Goal: Use online tool/utility: Utilize a website feature to perform a specific function

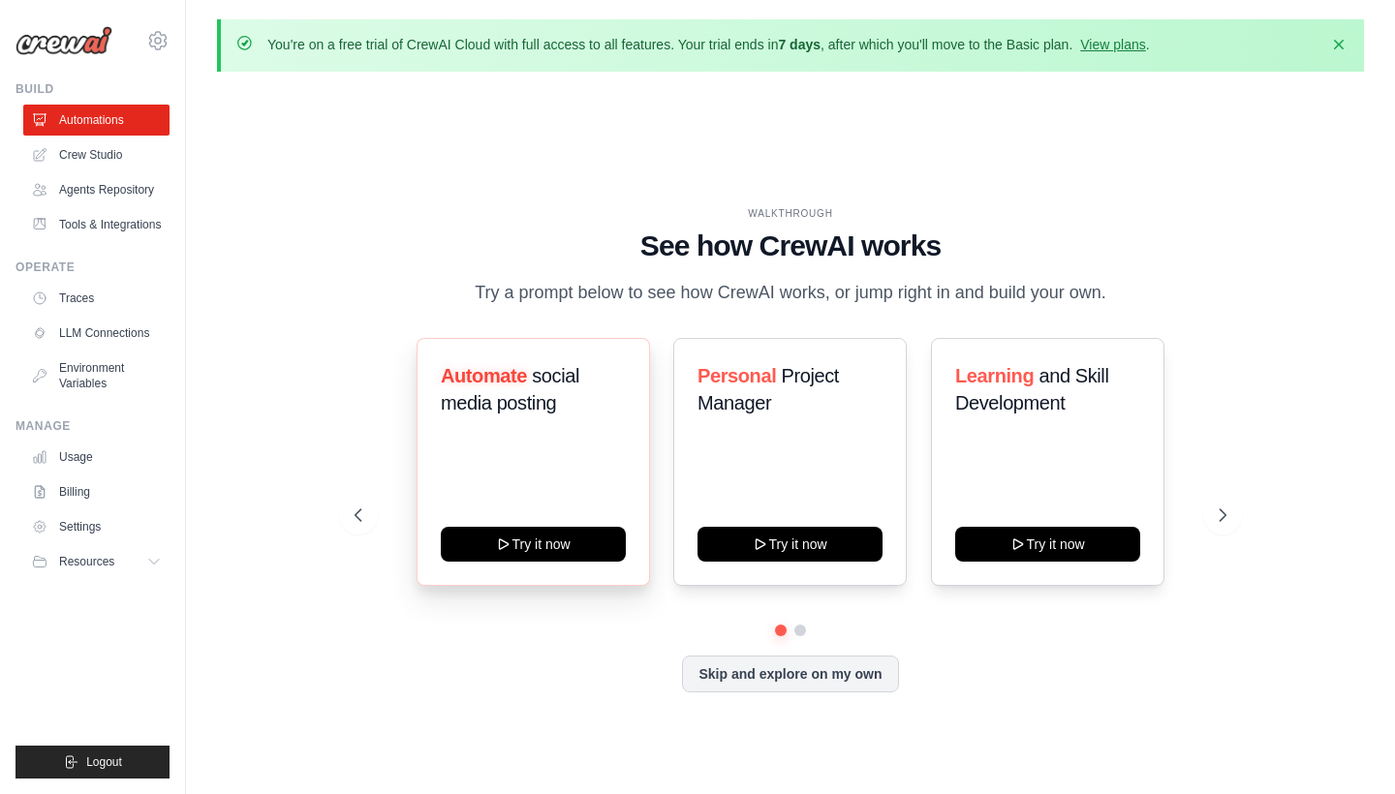
click at [529, 525] on div "Automate social media posting Try it now" at bounding box center [532, 462] width 233 height 248
click at [528, 536] on button "Try it now" at bounding box center [533, 542] width 185 height 35
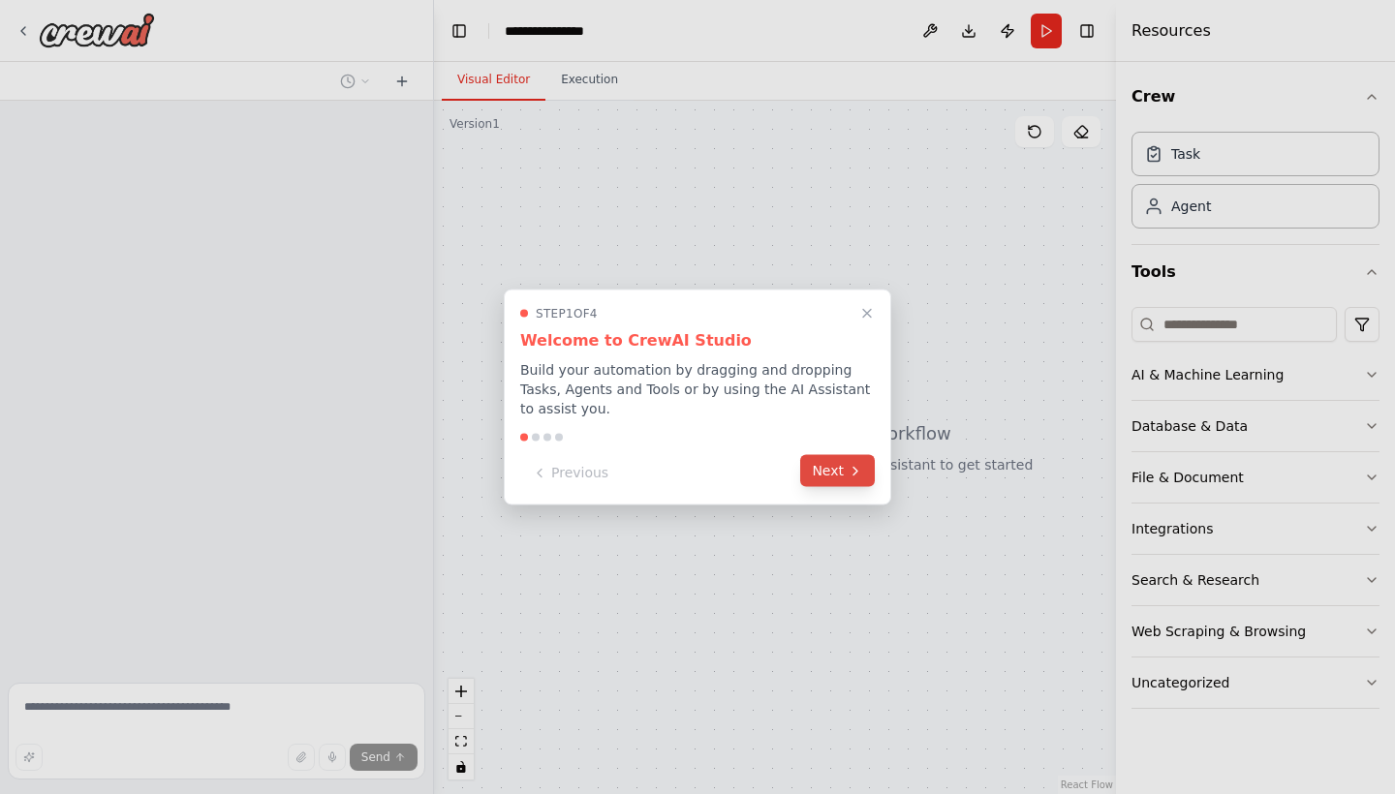
click at [846, 473] on button "Next" at bounding box center [837, 471] width 75 height 32
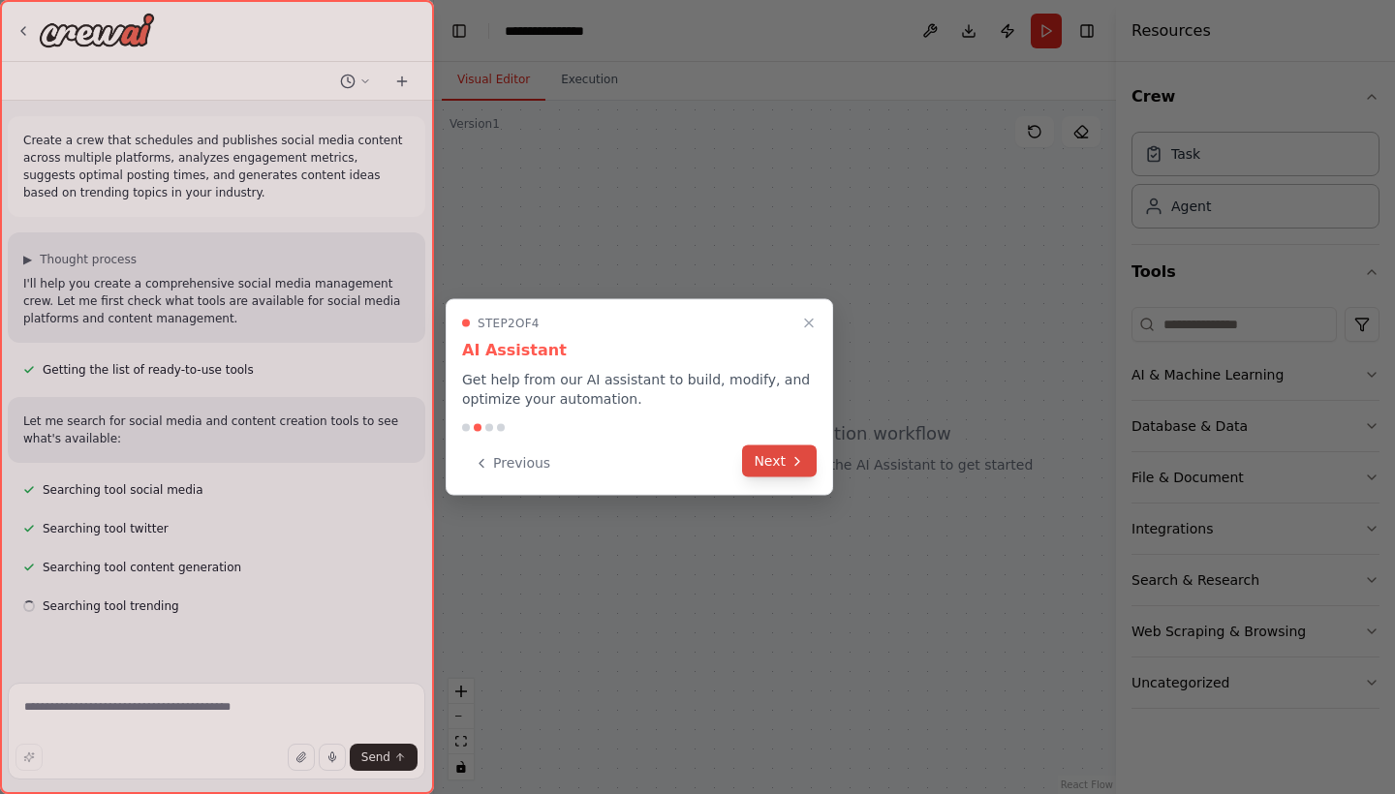
click at [790, 468] on icon at bounding box center [796, 460] width 15 height 15
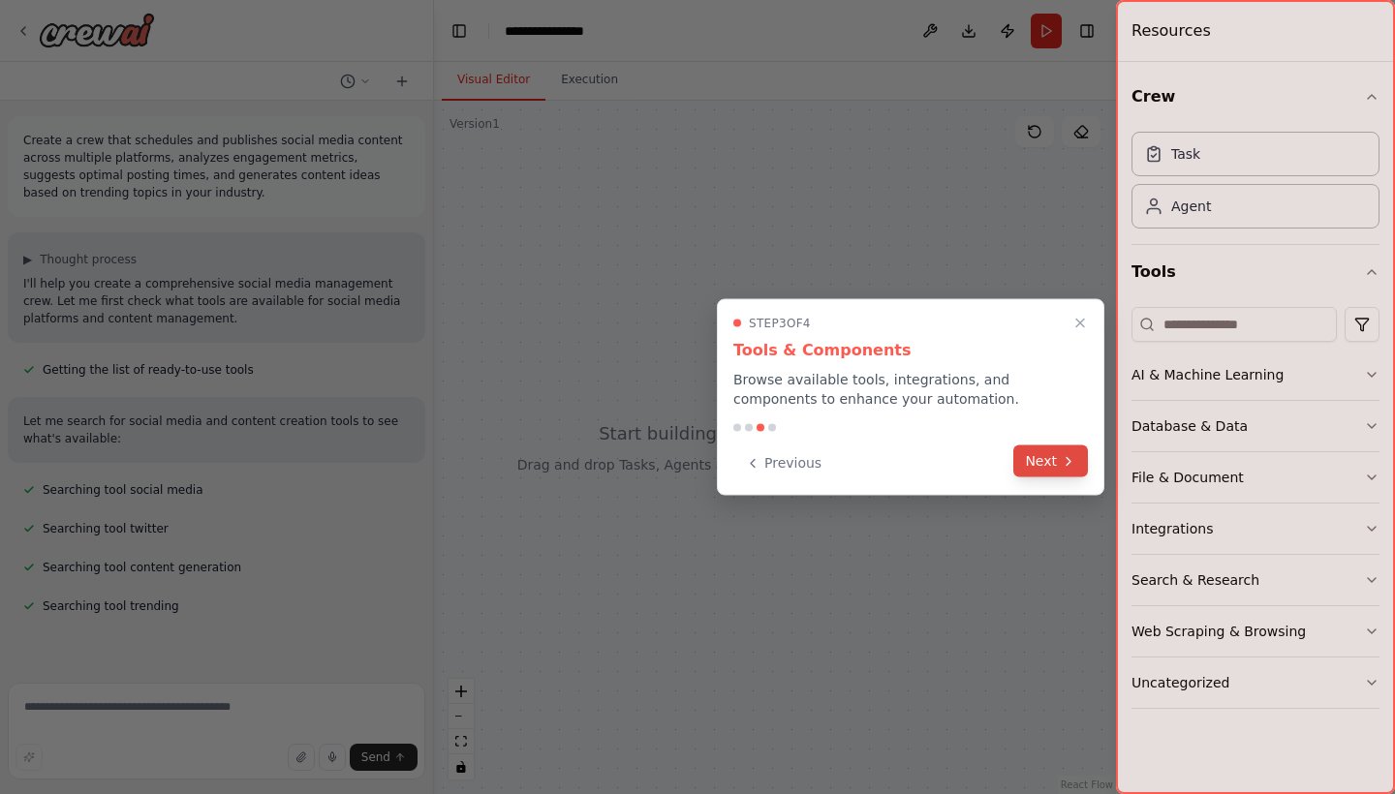
click at [1053, 467] on button "Next" at bounding box center [1050, 462] width 75 height 32
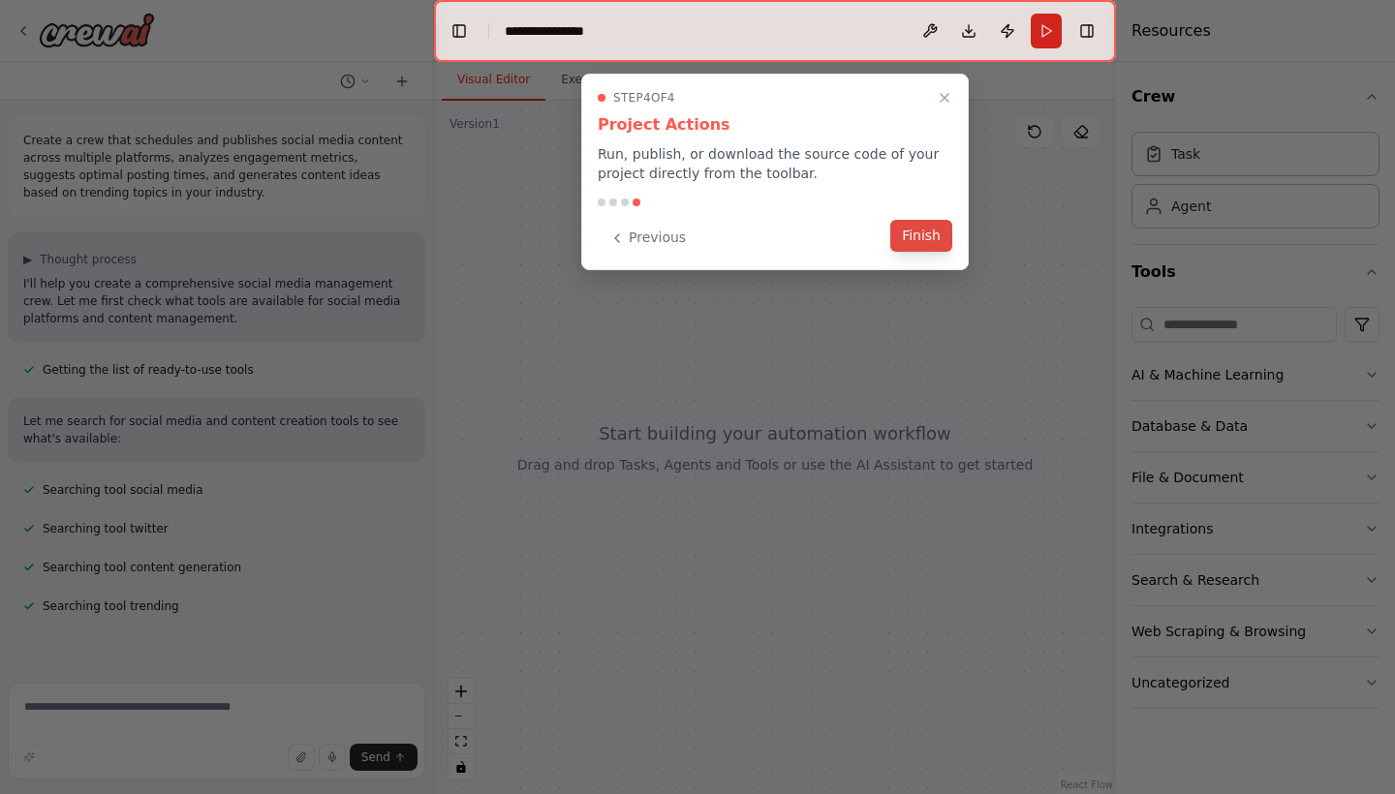
click at [930, 241] on button "Finish" at bounding box center [921, 236] width 62 height 32
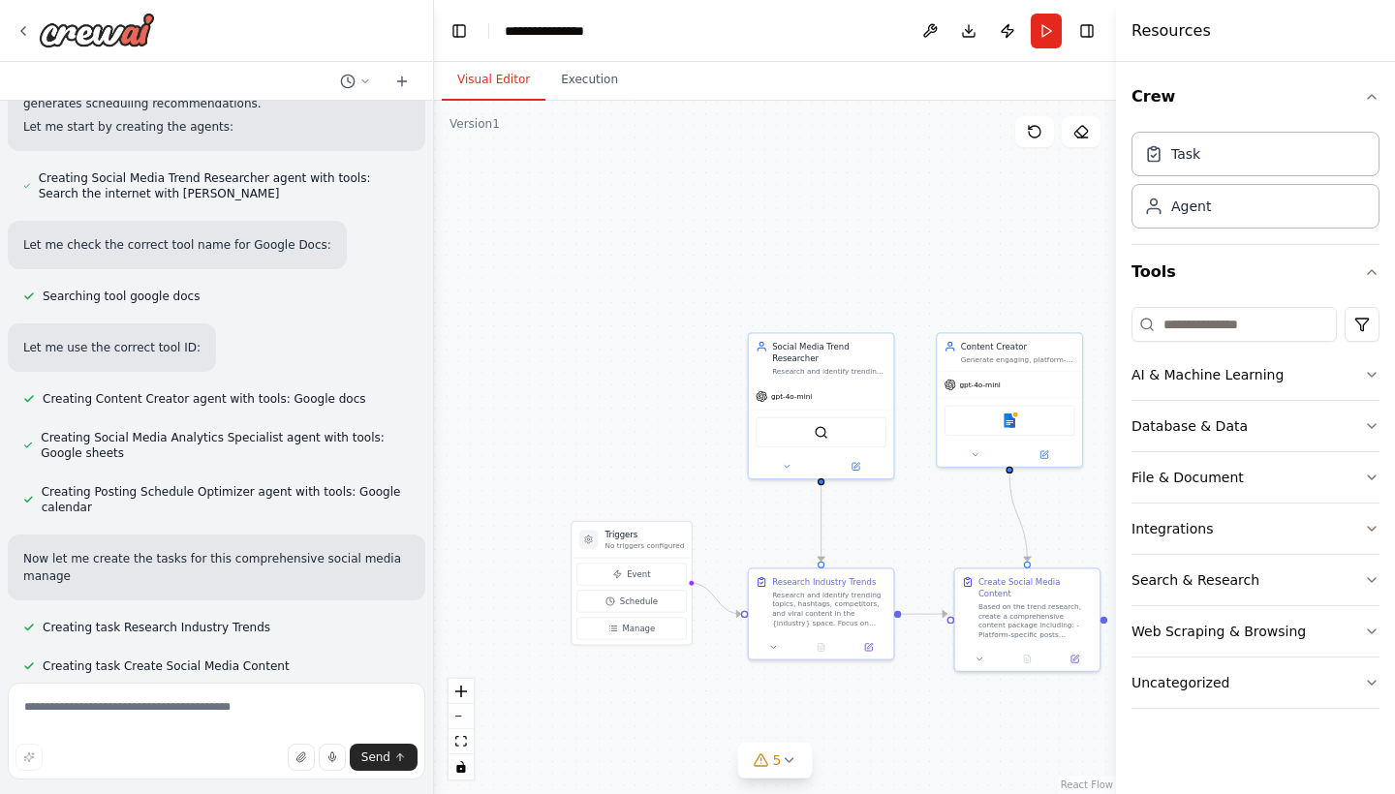
scroll to position [1046, 0]
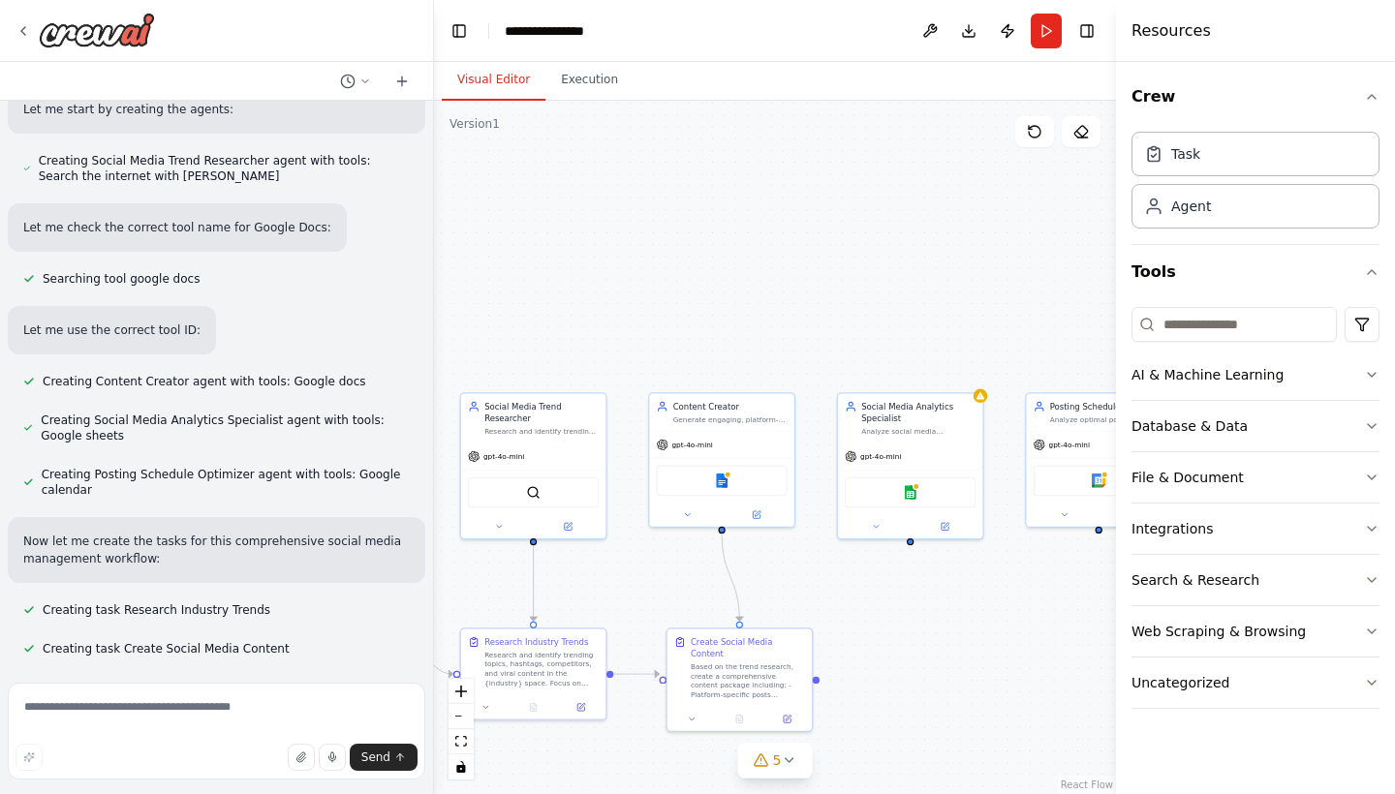
drag, startPoint x: 904, startPoint y: 217, endPoint x: 616, endPoint y: 277, distance: 293.9
click at [616, 277] on div ".deletable-edge-delete-btn { width: 20px; height: 20px; border: 0px solid #ffff…" at bounding box center [775, 448] width 682 height 694
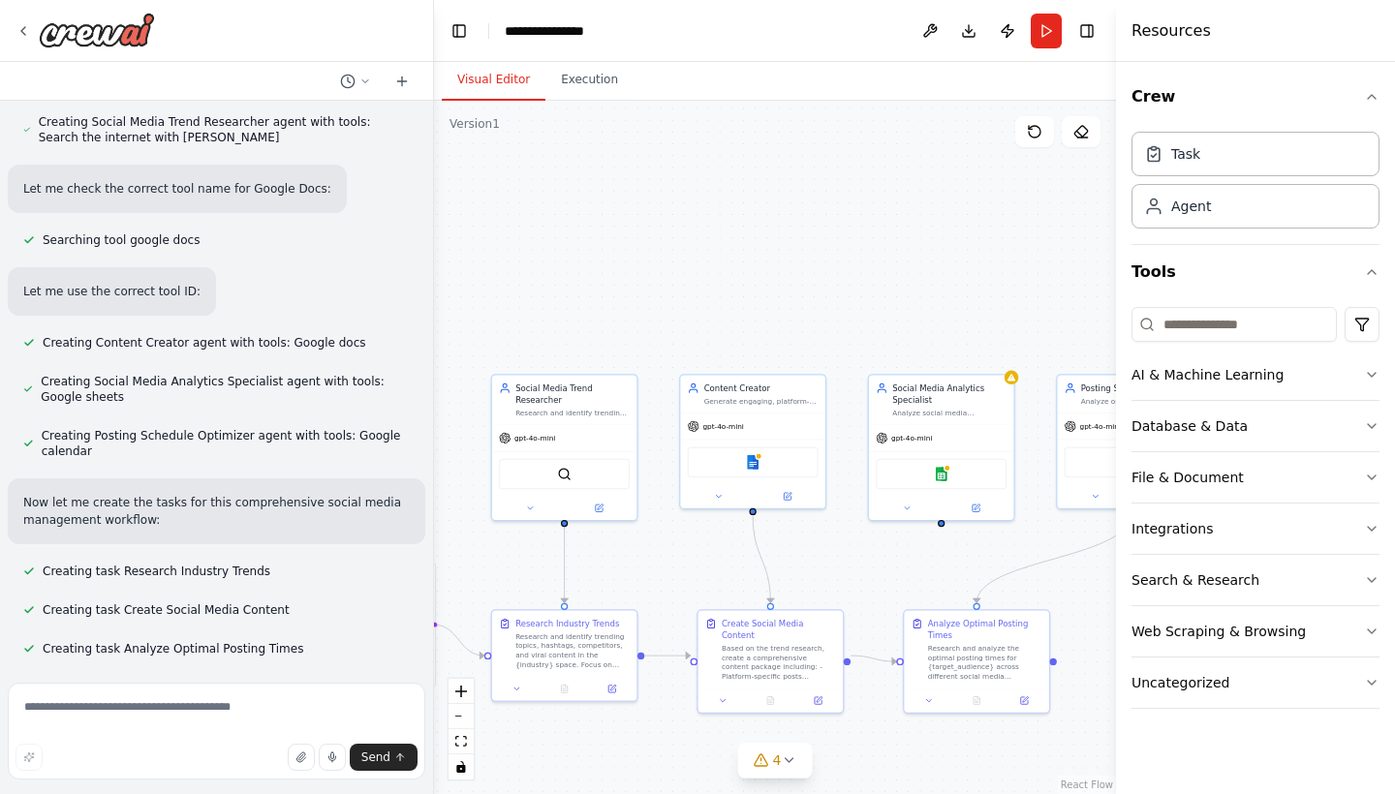
drag, startPoint x: 747, startPoint y: 299, endPoint x: 790, endPoint y: 281, distance: 47.3
click at [790, 281] on div ".deletable-edge-delete-btn { width: 20px; height: 20px; border: 0px solid #ffff…" at bounding box center [775, 448] width 682 height 694
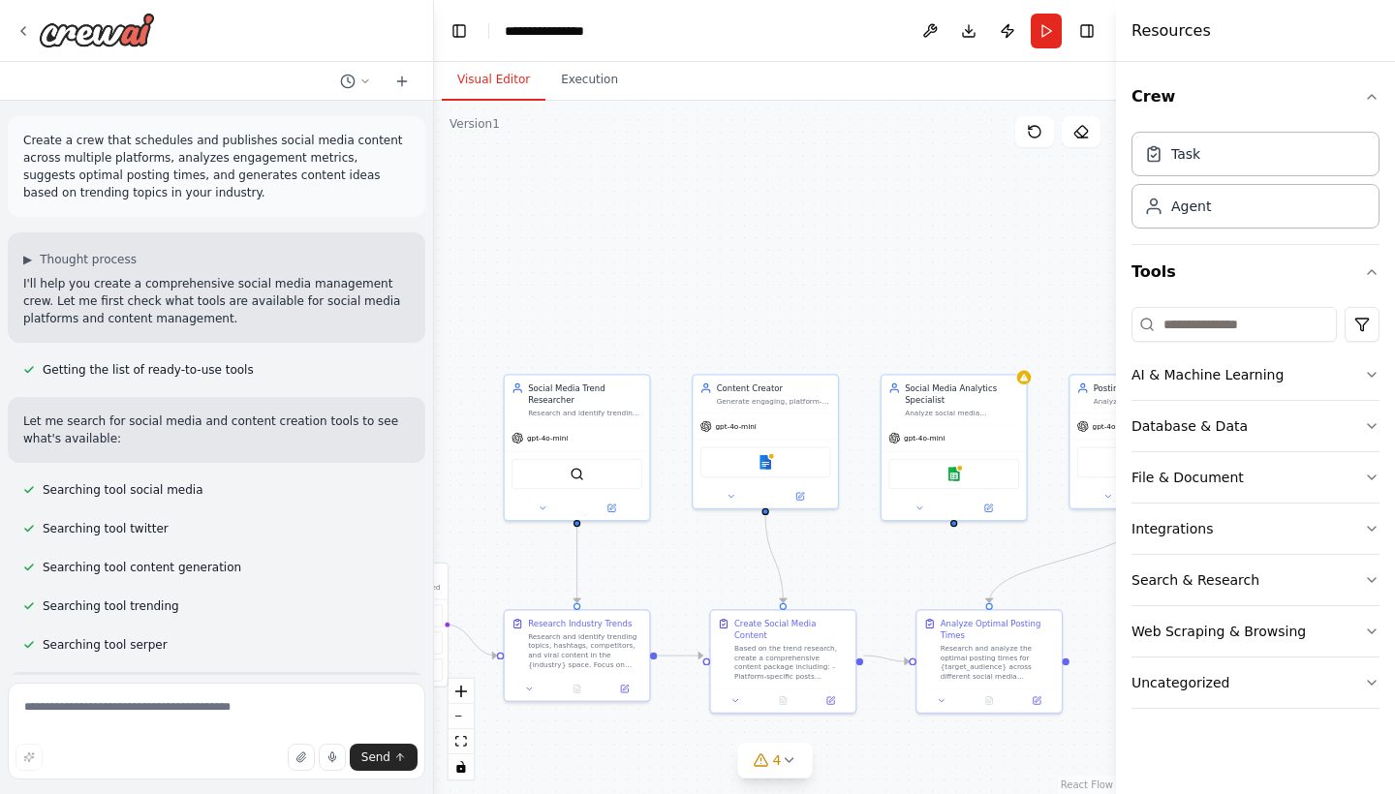
scroll to position [0, 0]
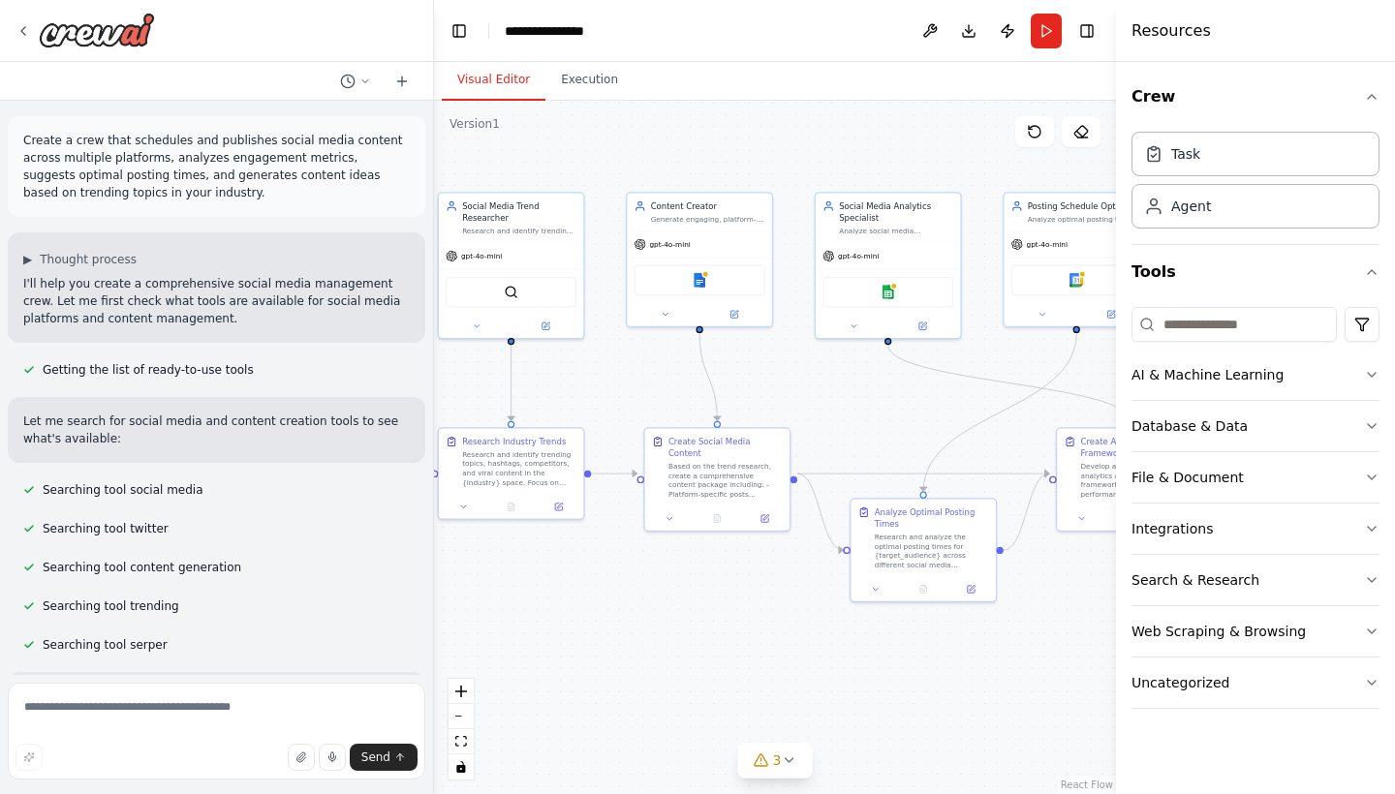
drag, startPoint x: 736, startPoint y: 266, endPoint x: 670, endPoint y: 84, distance: 193.6
click at [670, 84] on div "Visual Editor Execution Version 1 Show Tools Hide Agents .deletable-edge-delete…" at bounding box center [775, 428] width 682 height 732
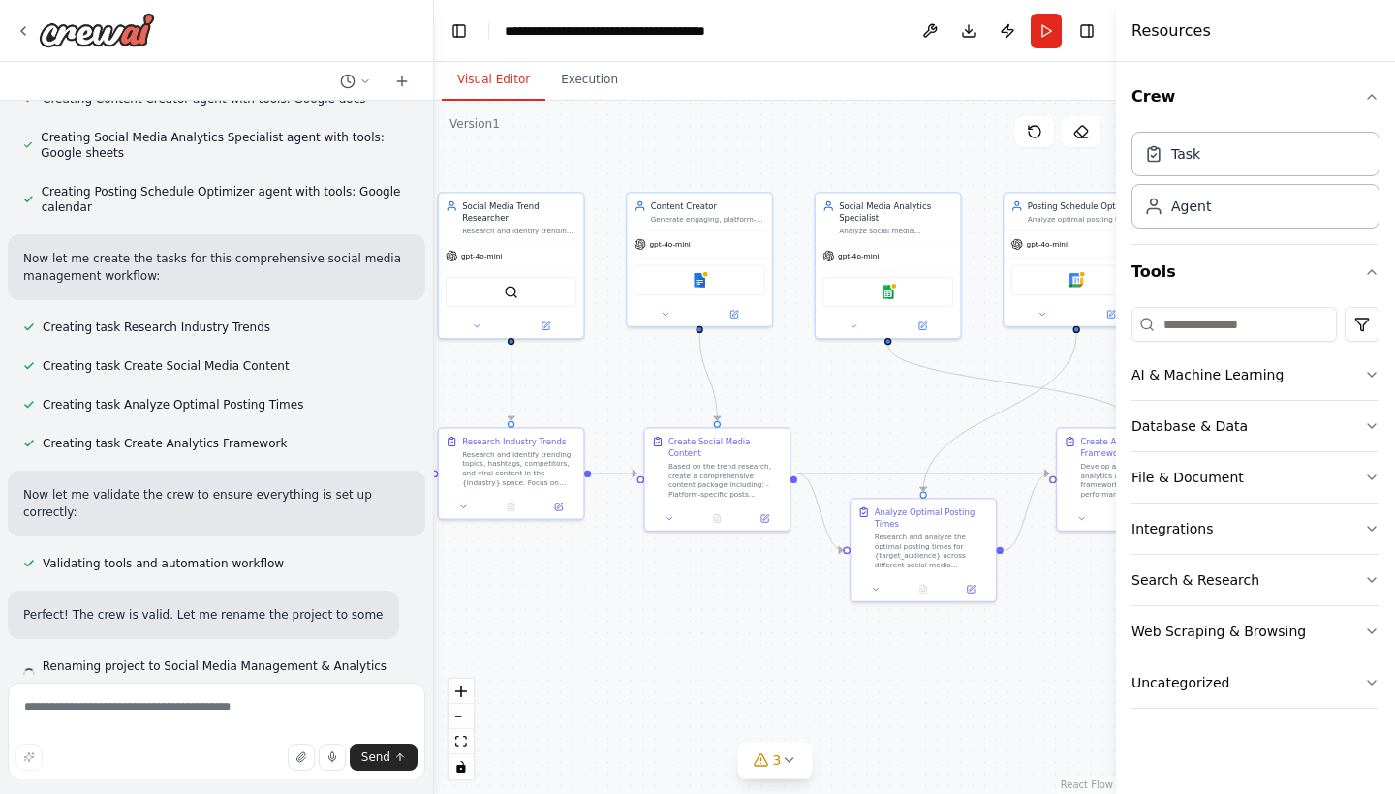
scroll to position [1346, 0]
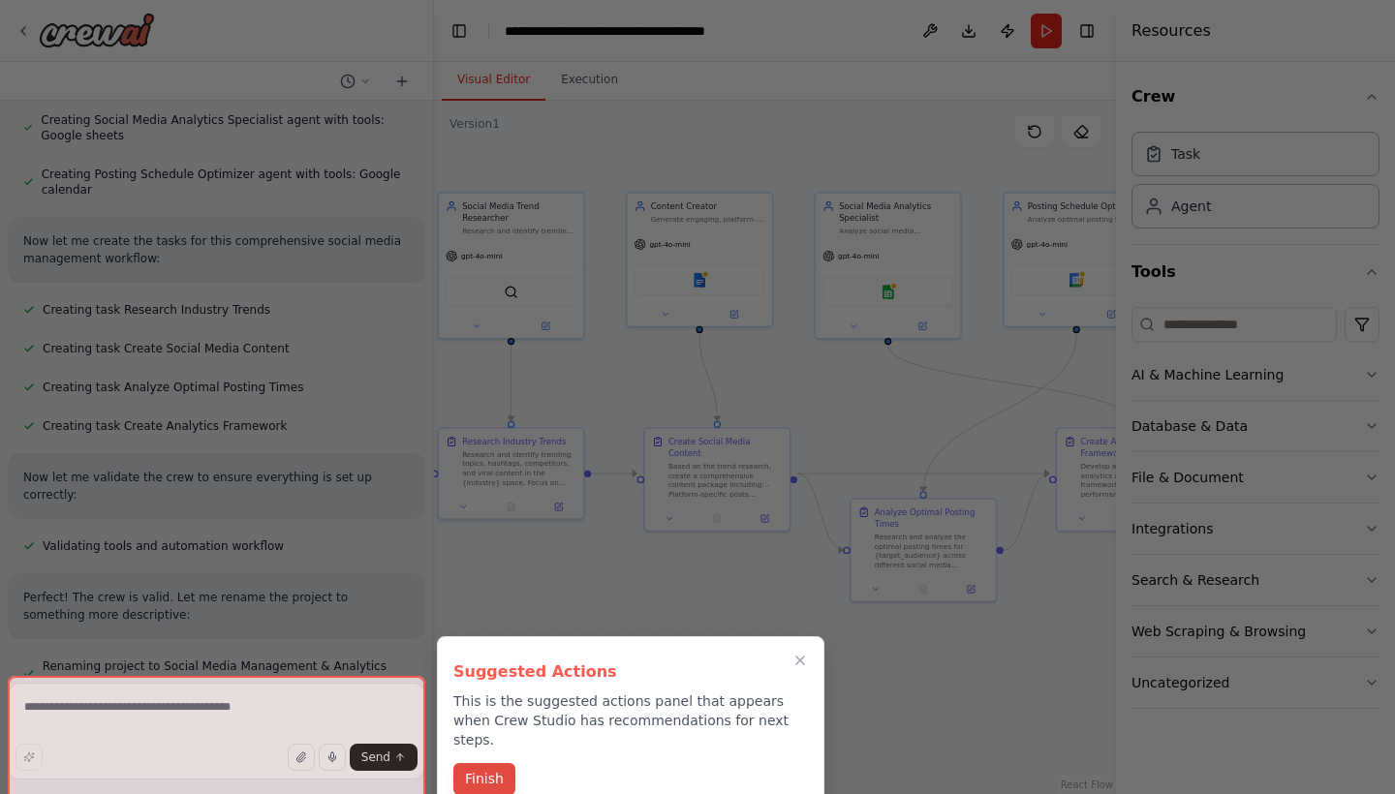
click at [491, 763] on button "Finish" at bounding box center [484, 779] width 62 height 32
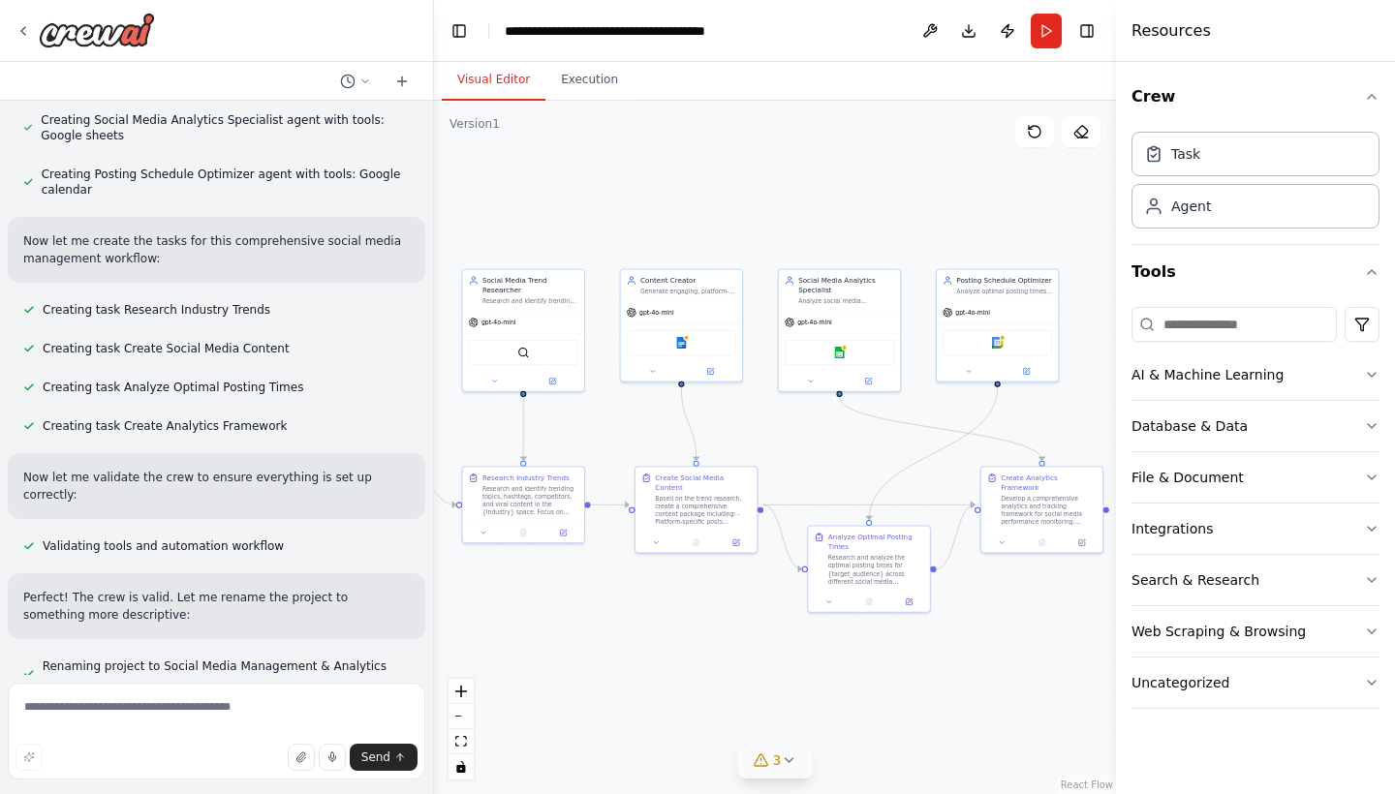
click at [781, 765] on icon at bounding box center [788, 760] width 15 height 15
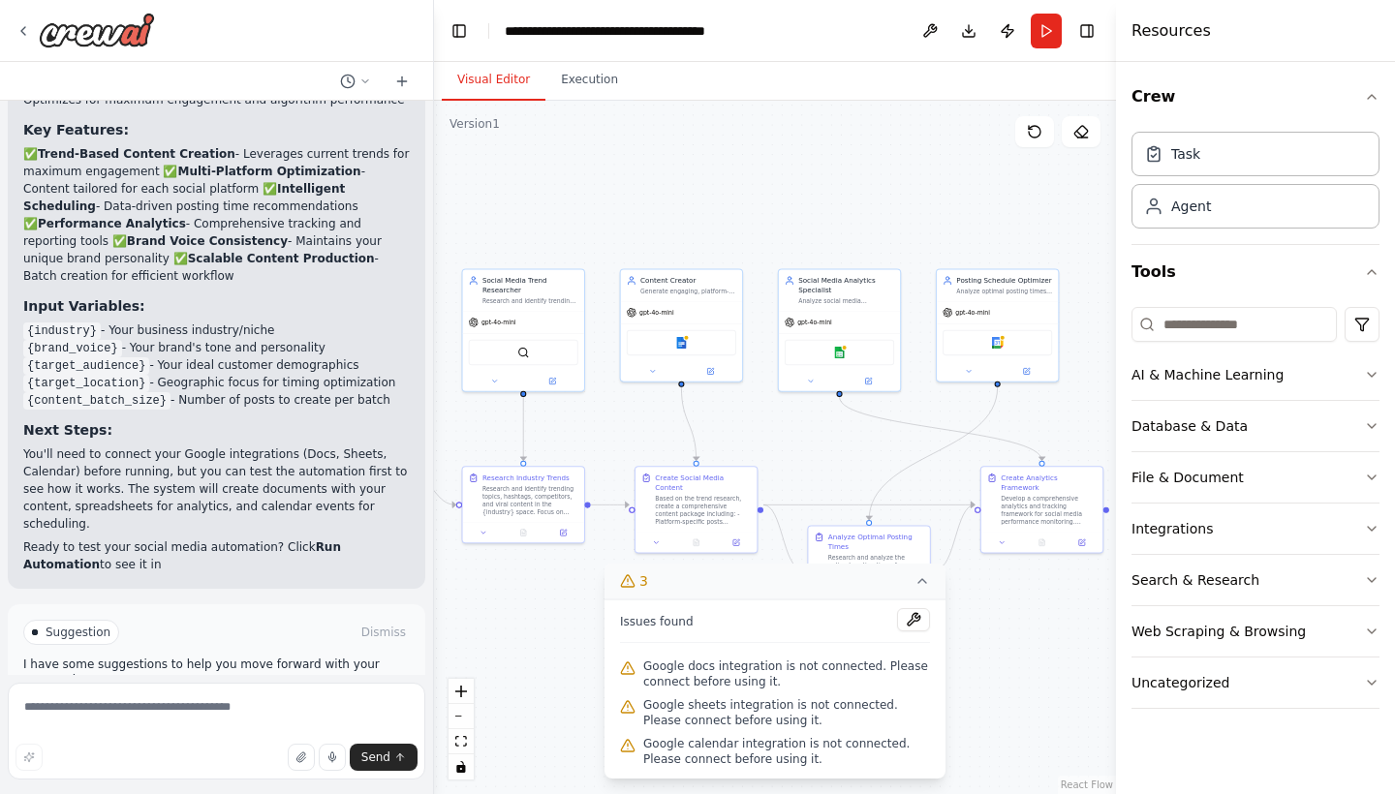
scroll to position [2493, 0]
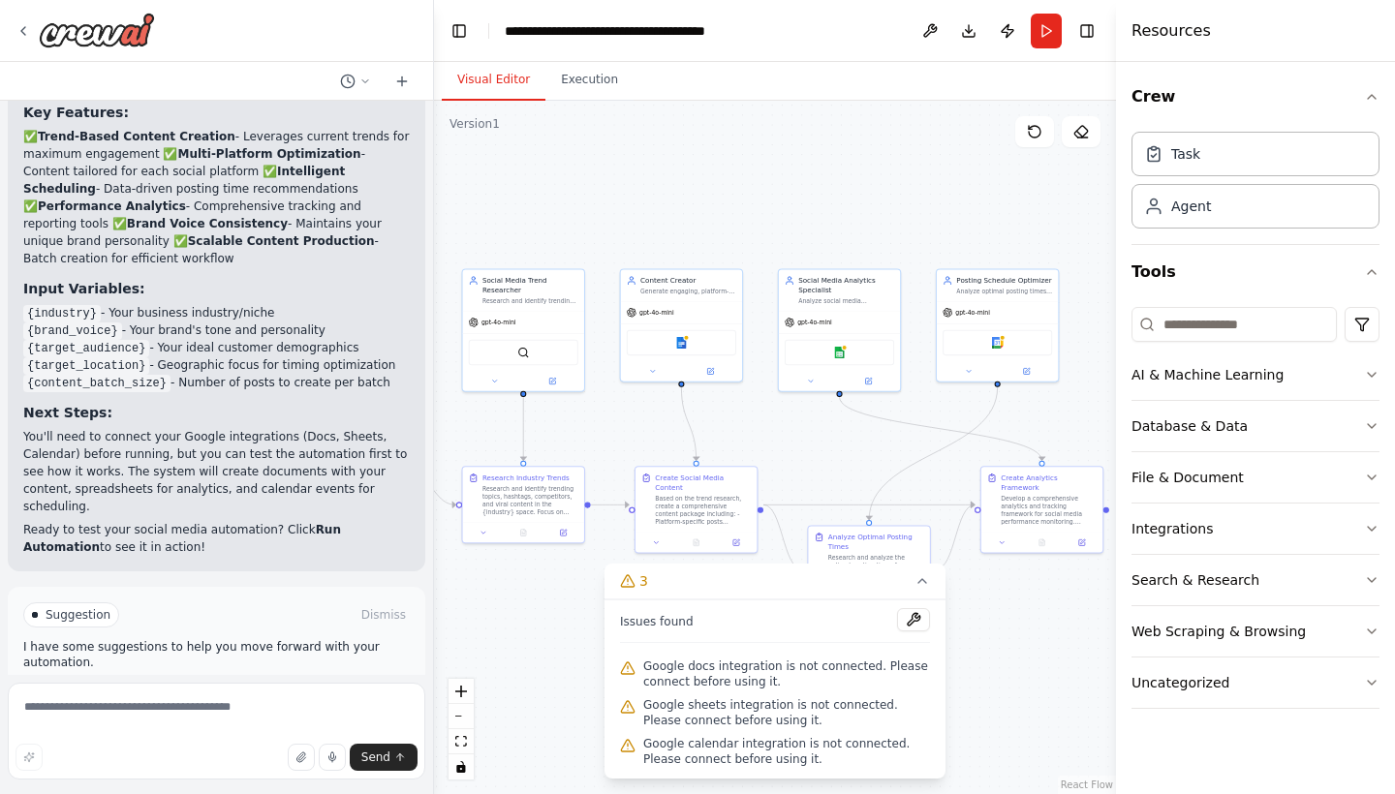
click at [263, 690] on span "Run Automation" at bounding box center [225, 697] width 94 height 15
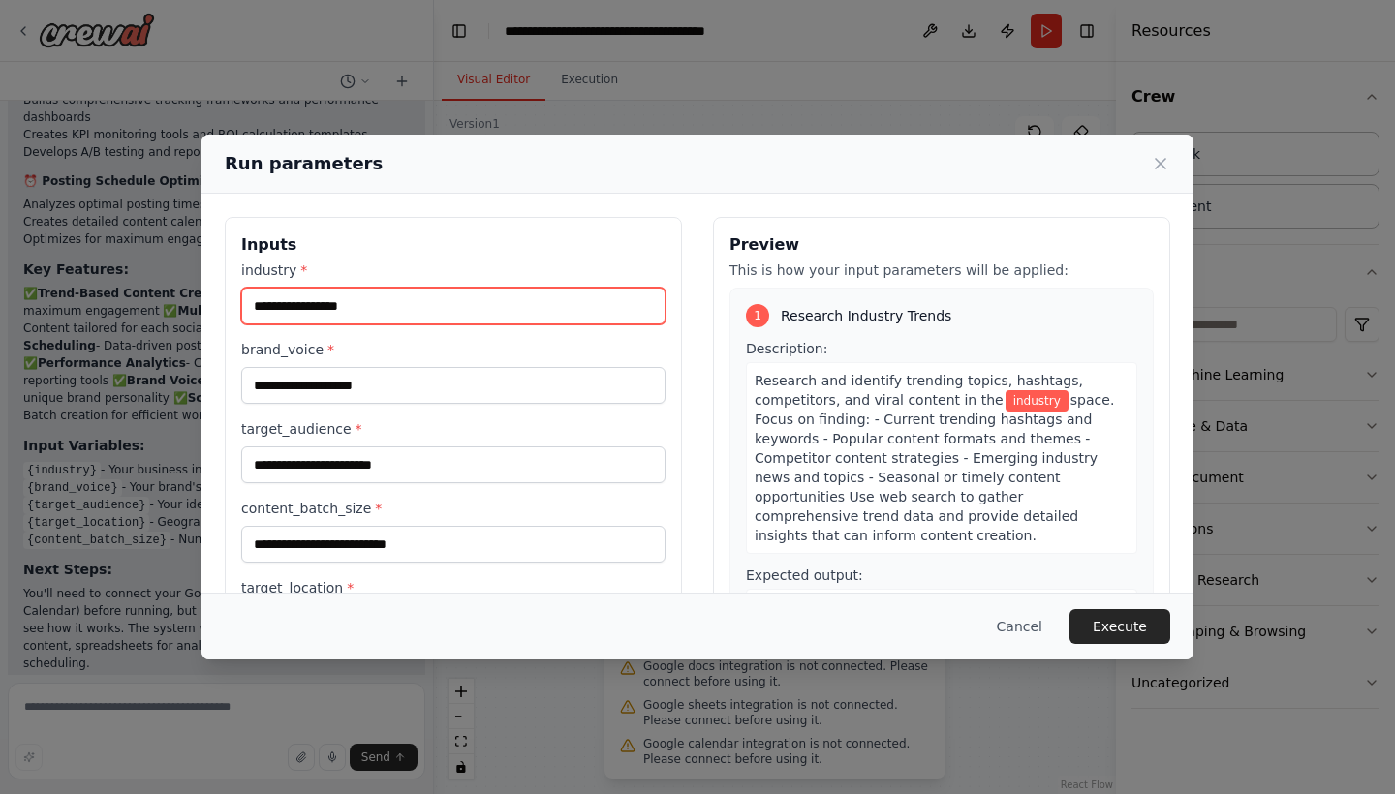
click at [451, 319] on input "industry *" at bounding box center [453, 306] width 424 height 37
type input "**********"
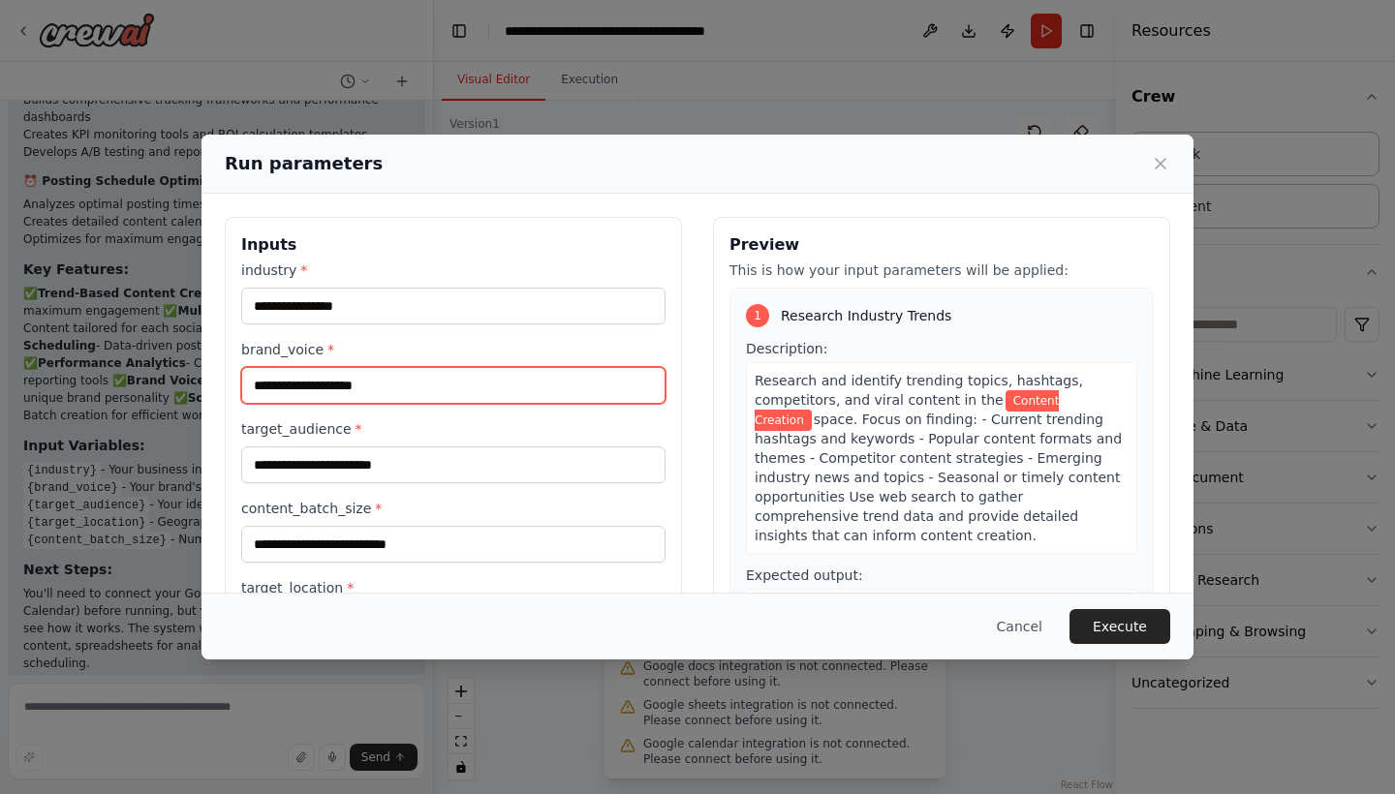
click at [354, 391] on input "brand_voice *" at bounding box center [453, 385] width 424 height 37
type input "**********"
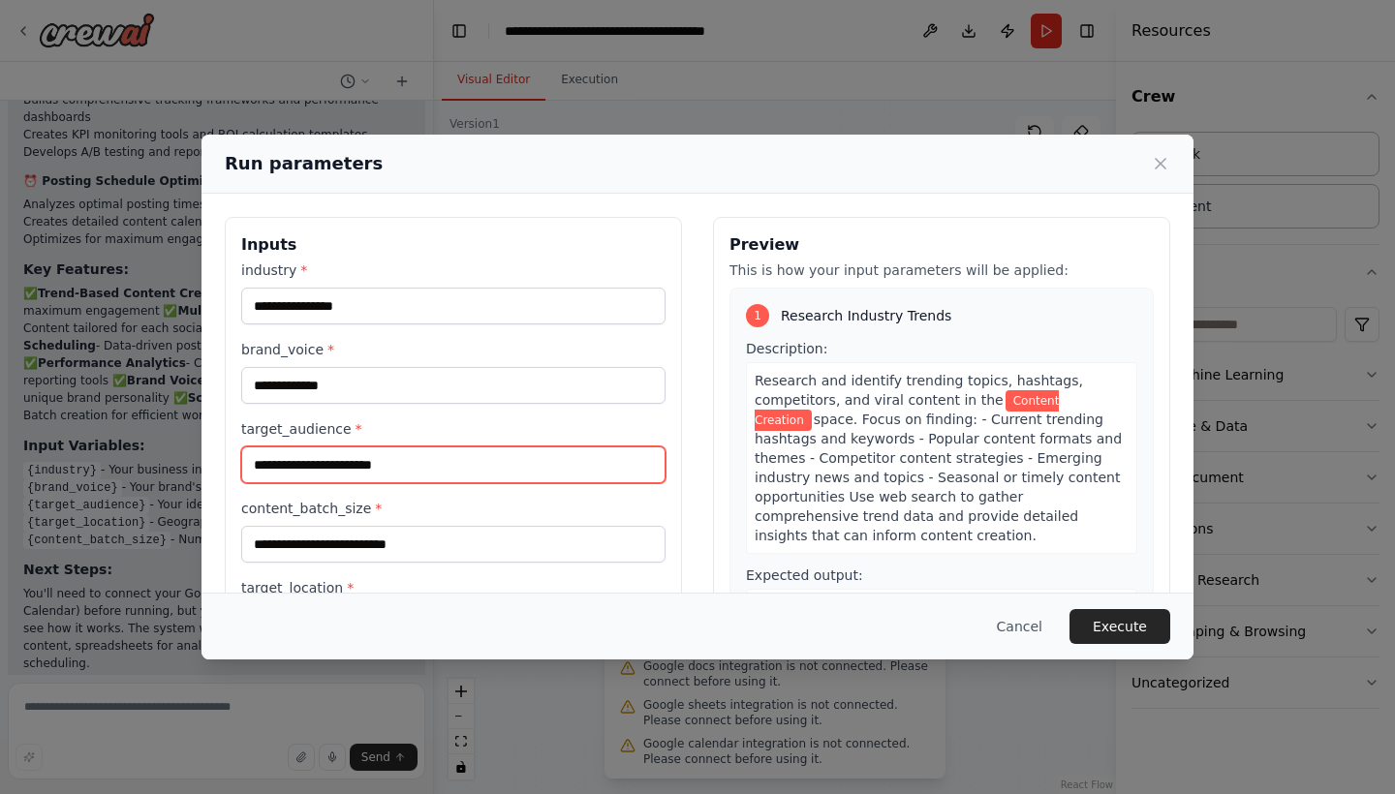
click at [322, 457] on input "target_audience *" at bounding box center [453, 465] width 424 height 37
type input "*****"
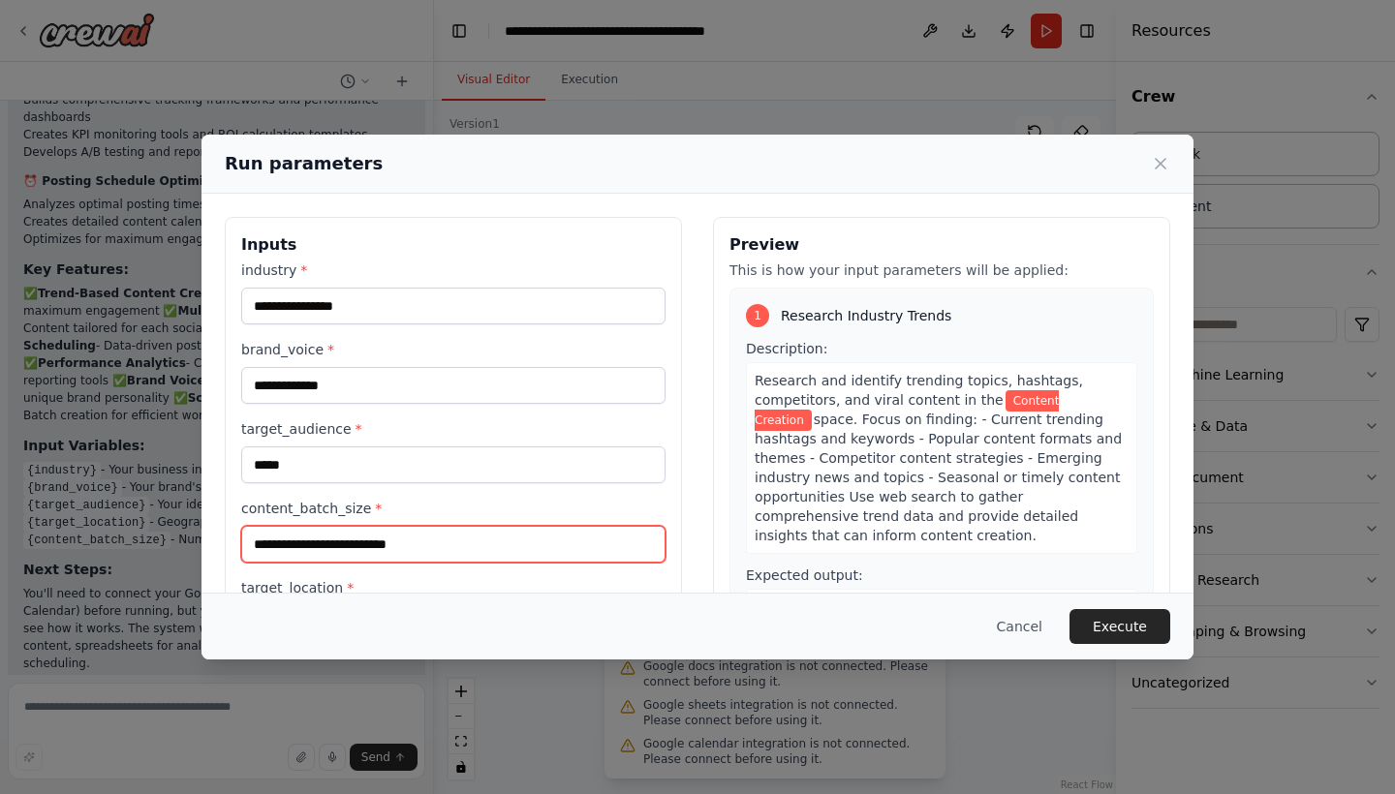
click at [409, 549] on input "content_batch_size *" at bounding box center [453, 544] width 424 height 37
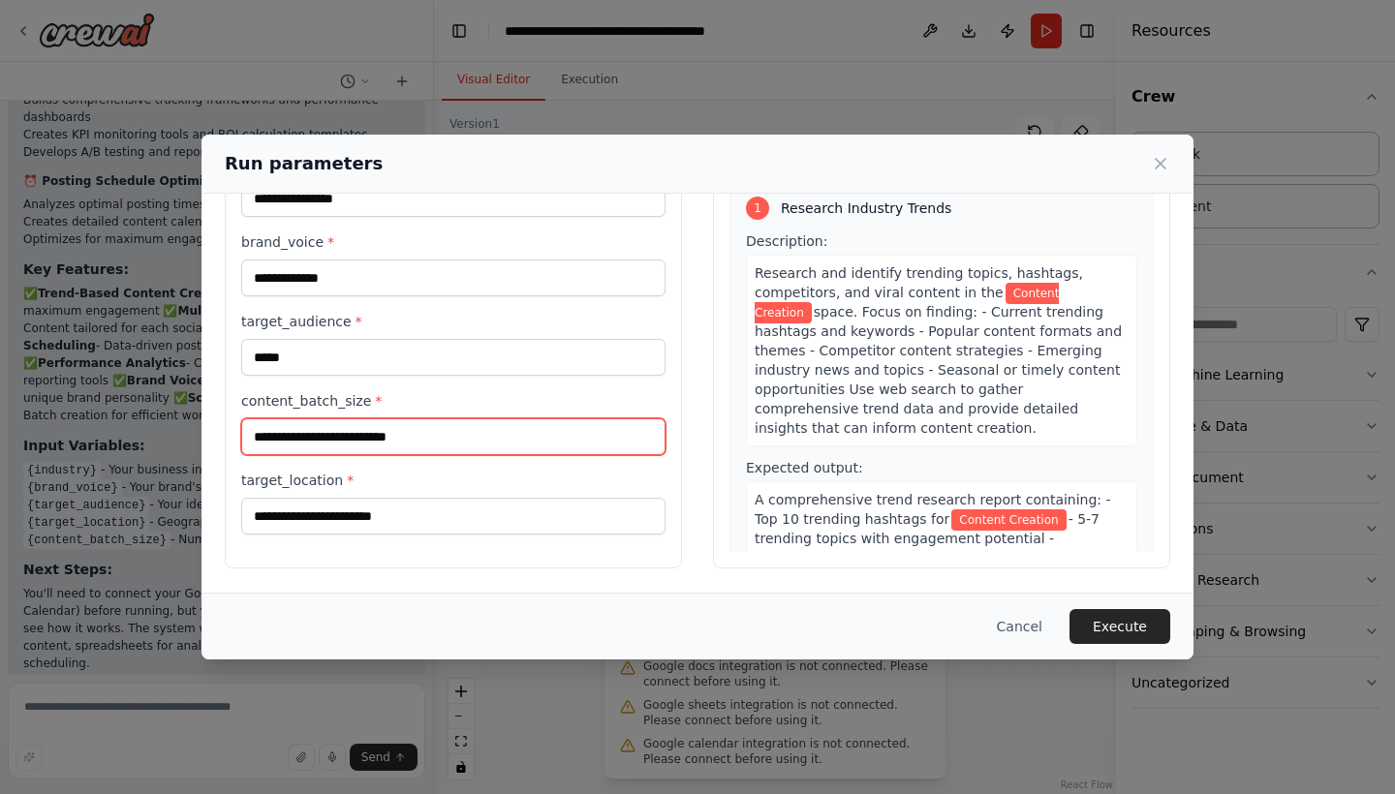
scroll to position [108, 0]
type input "****"
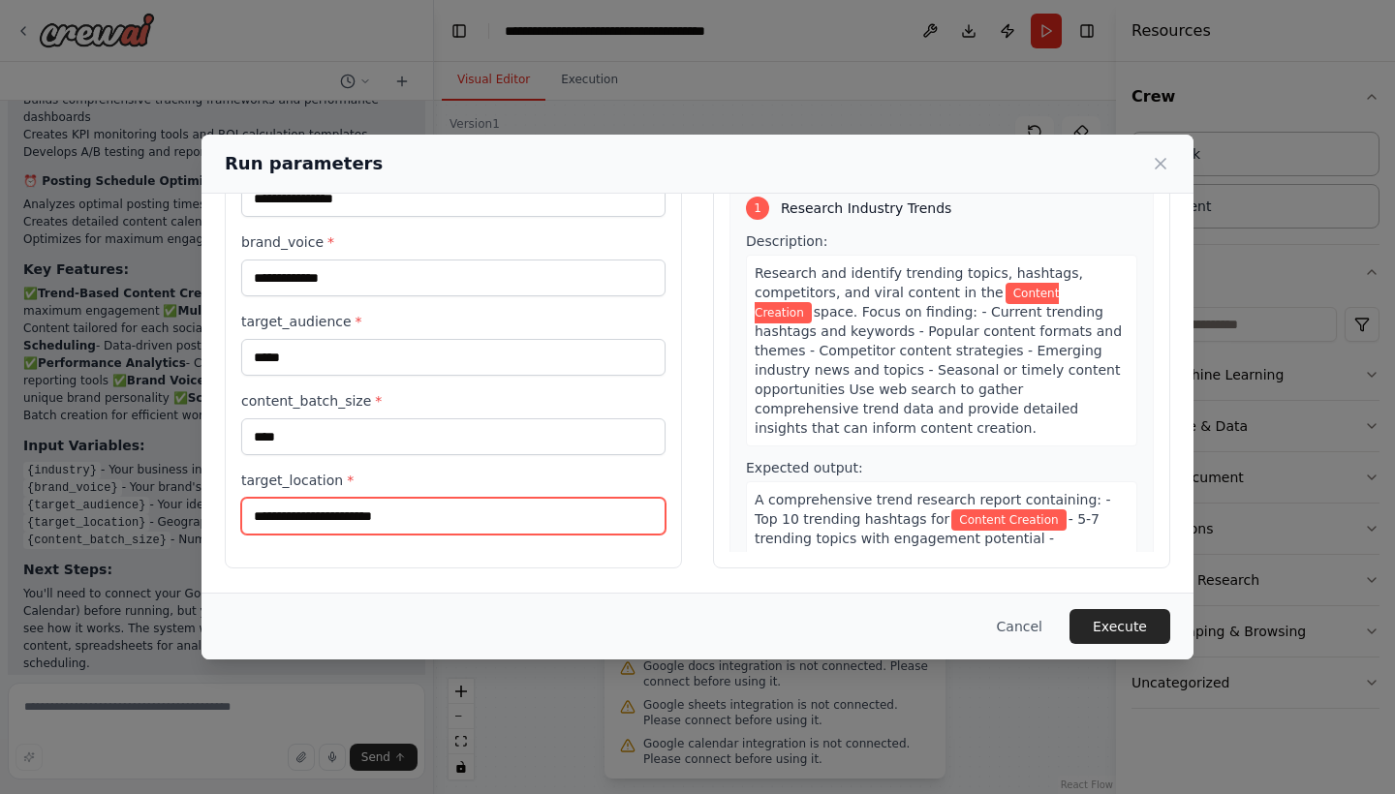
click at [351, 513] on input "target_location *" at bounding box center [453, 516] width 424 height 37
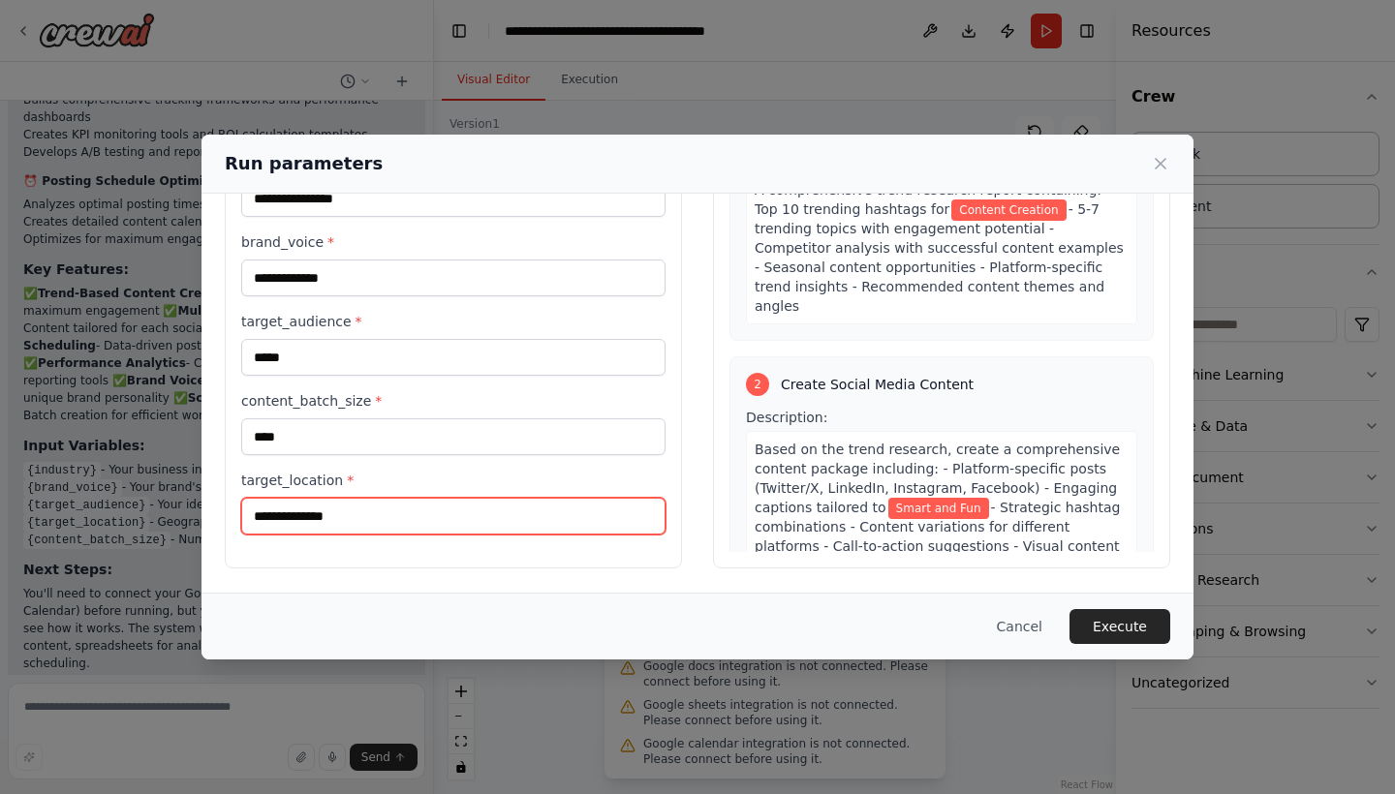
scroll to position [448, 0]
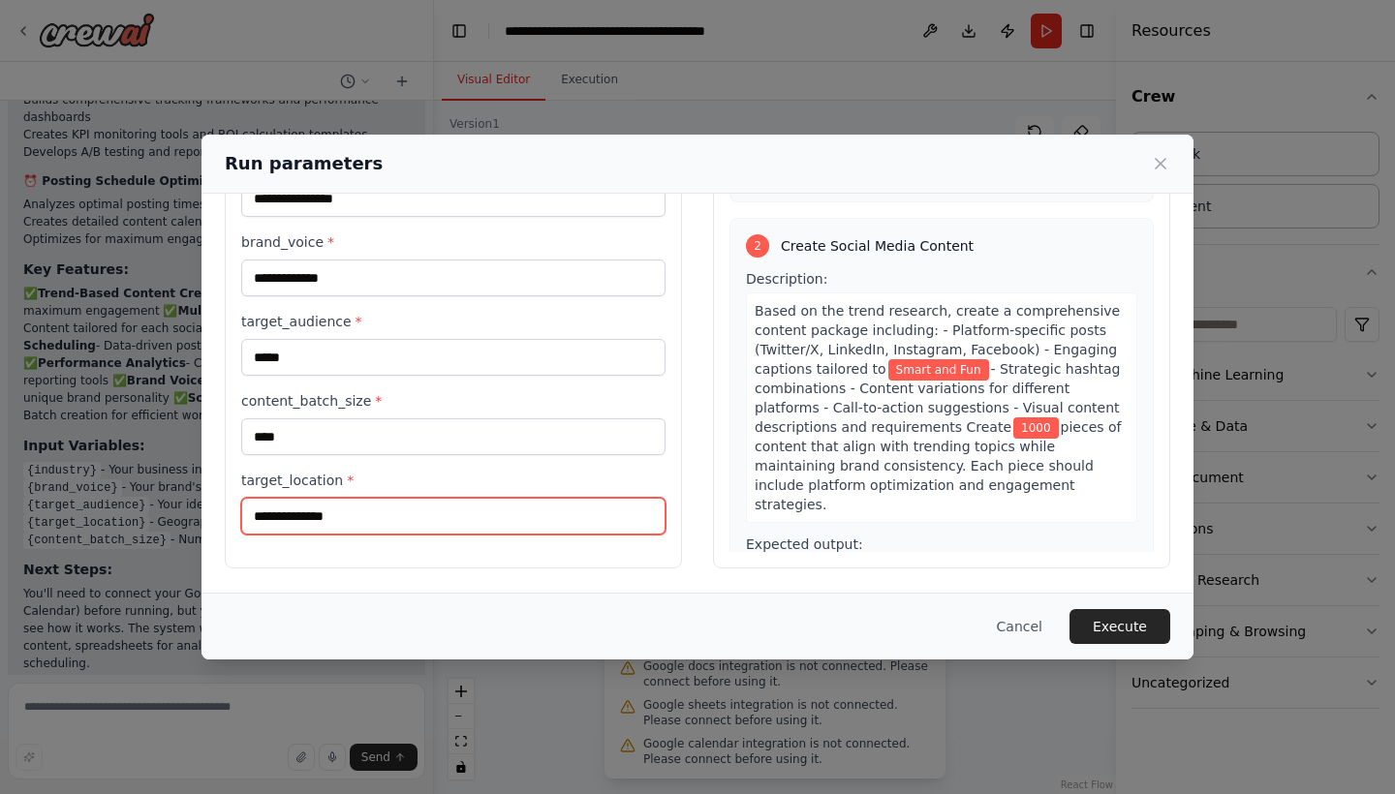
type input "**********"
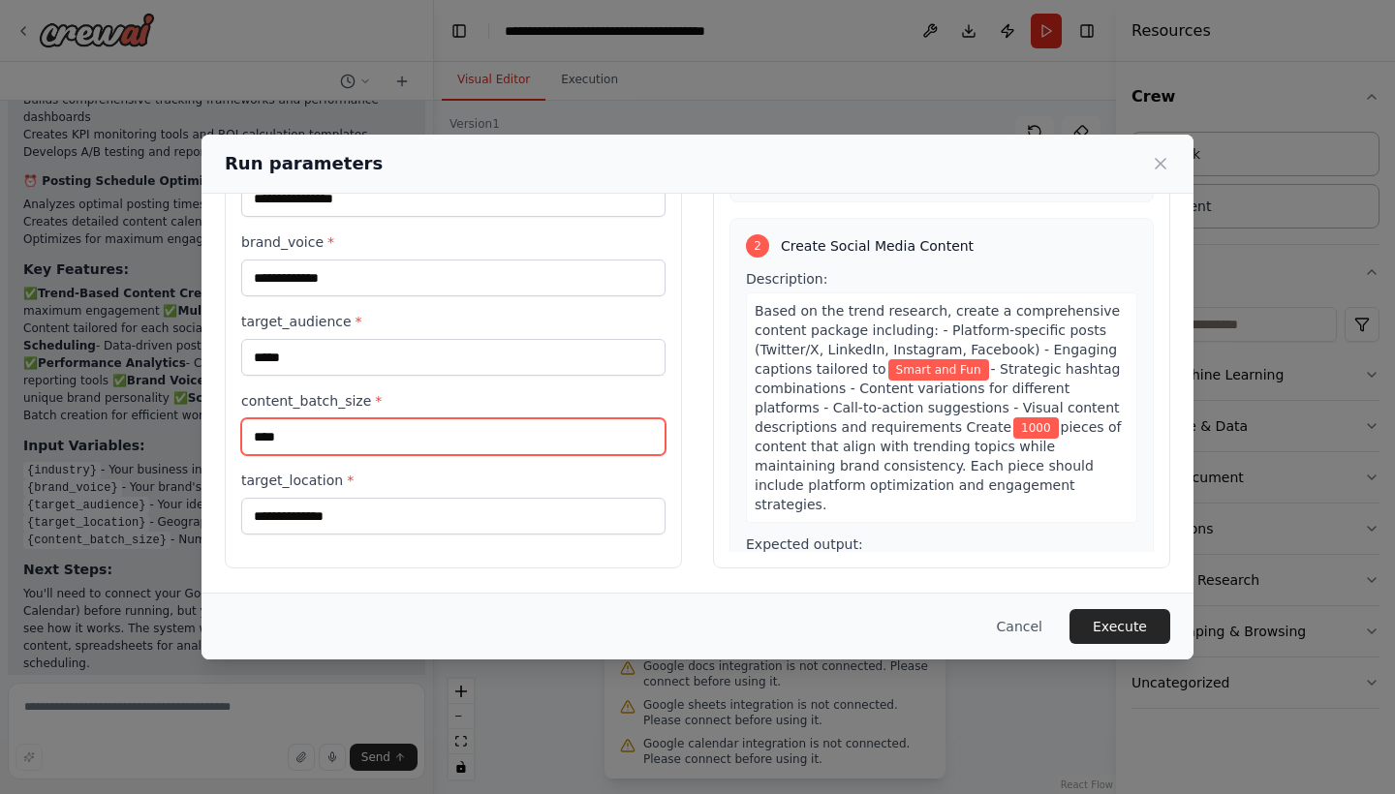
click at [385, 439] on input "****" at bounding box center [453, 436] width 424 height 37
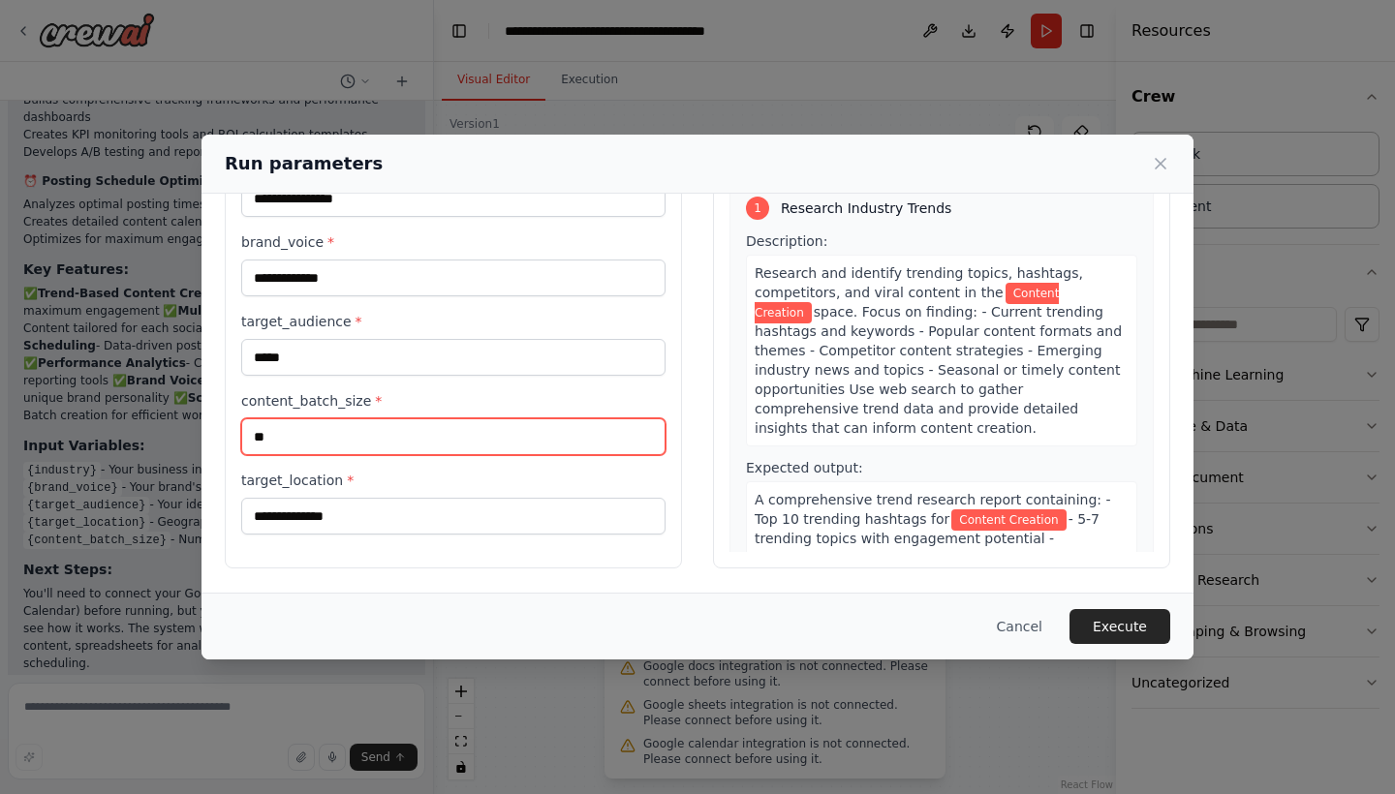
scroll to position [0, 0]
type input "**"
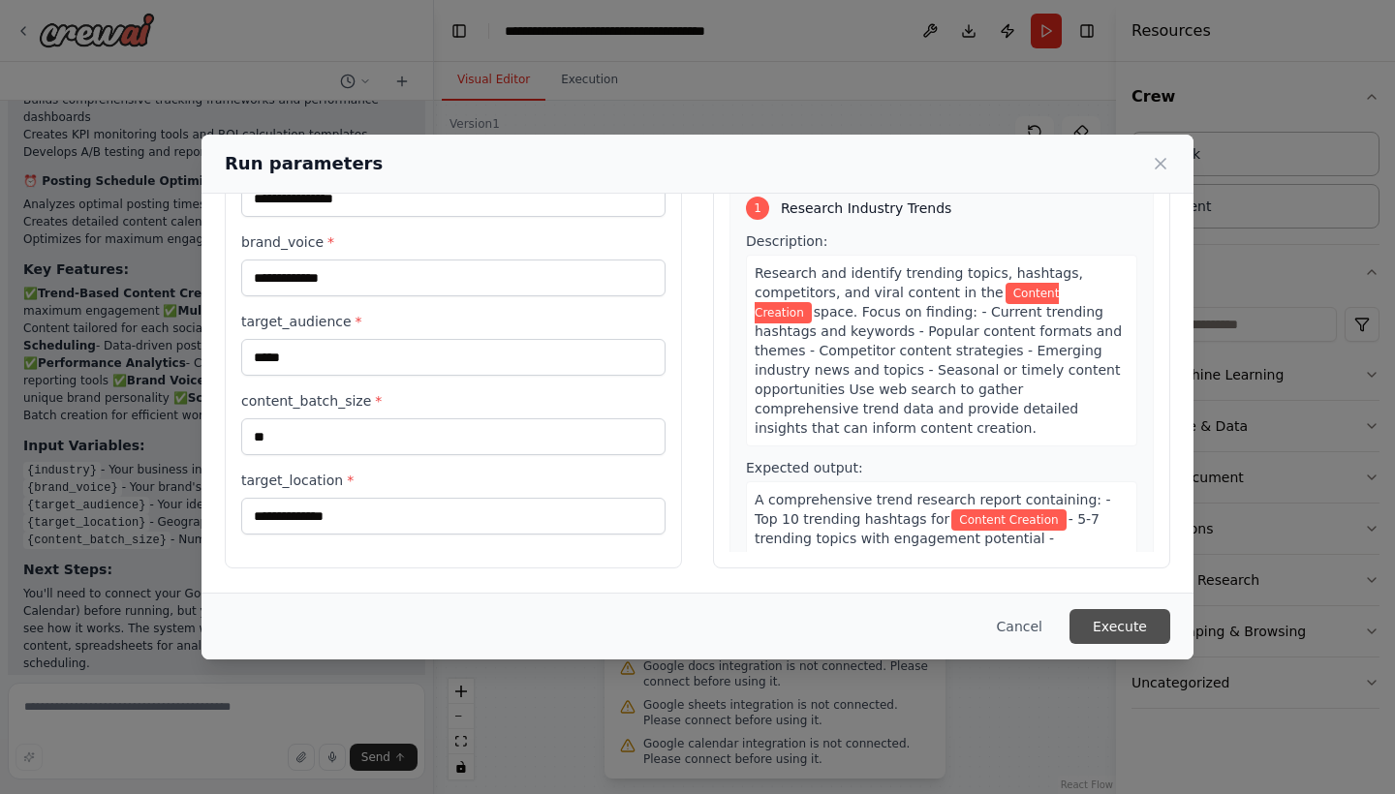
click at [1134, 622] on button "Execute" at bounding box center [1119, 626] width 101 height 35
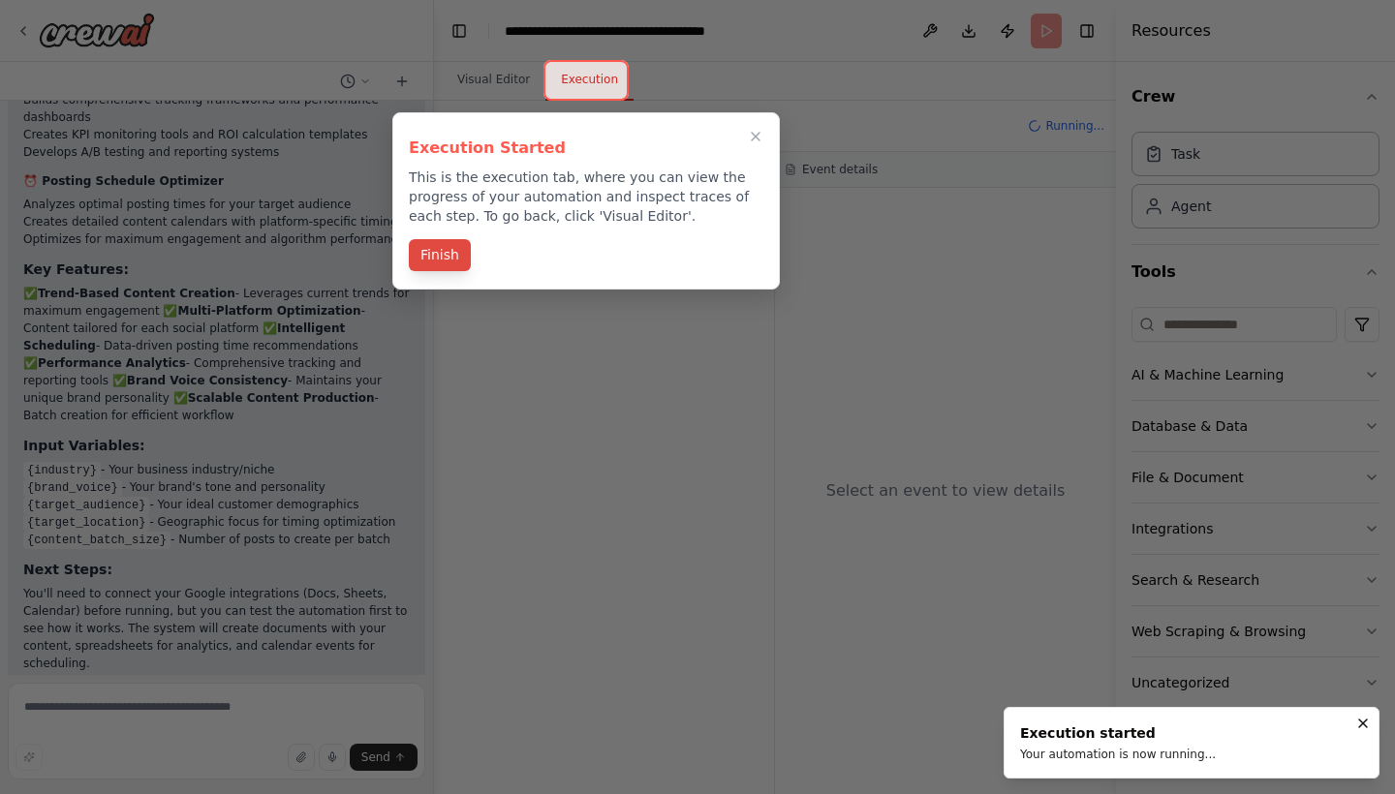
click at [453, 255] on button "Finish" at bounding box center [440, 255] width 62 height 32
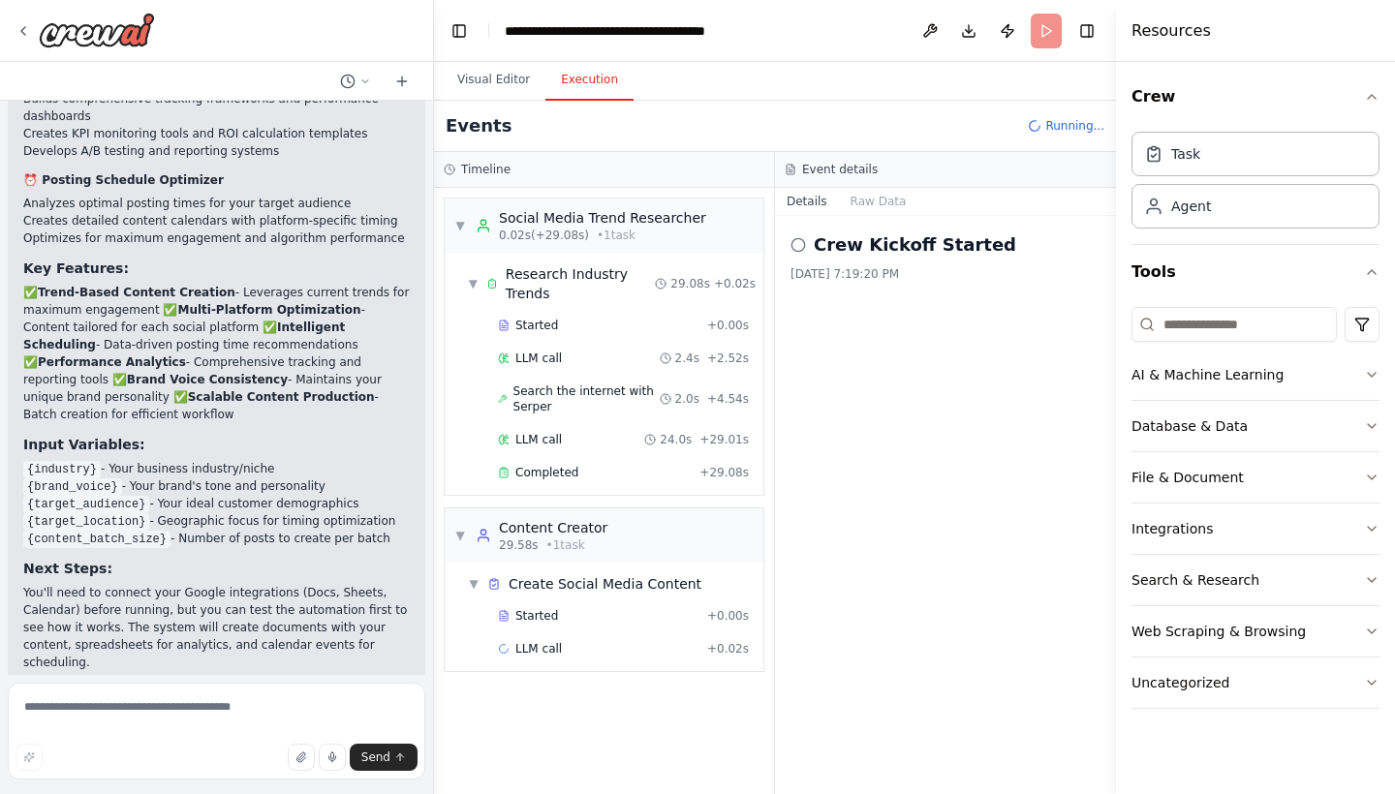
scroll to position [2336, 0]
click at [631, 324] on div "Started" at bounding box center [598, 325] width 201 height 15
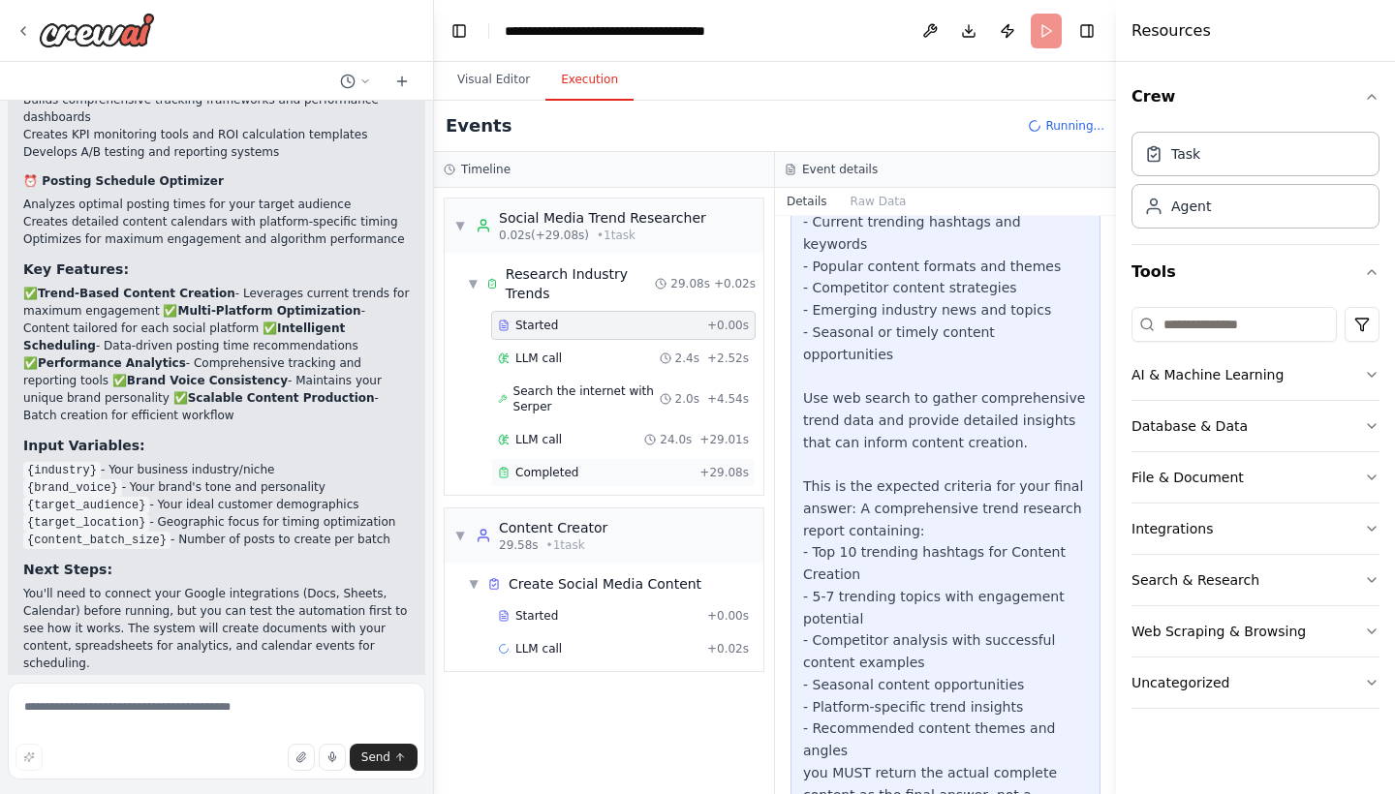
scroll to position [549, 0]
click at [594, 478] on div "Completed" at bounding box center [595, 472] width 194 height 15
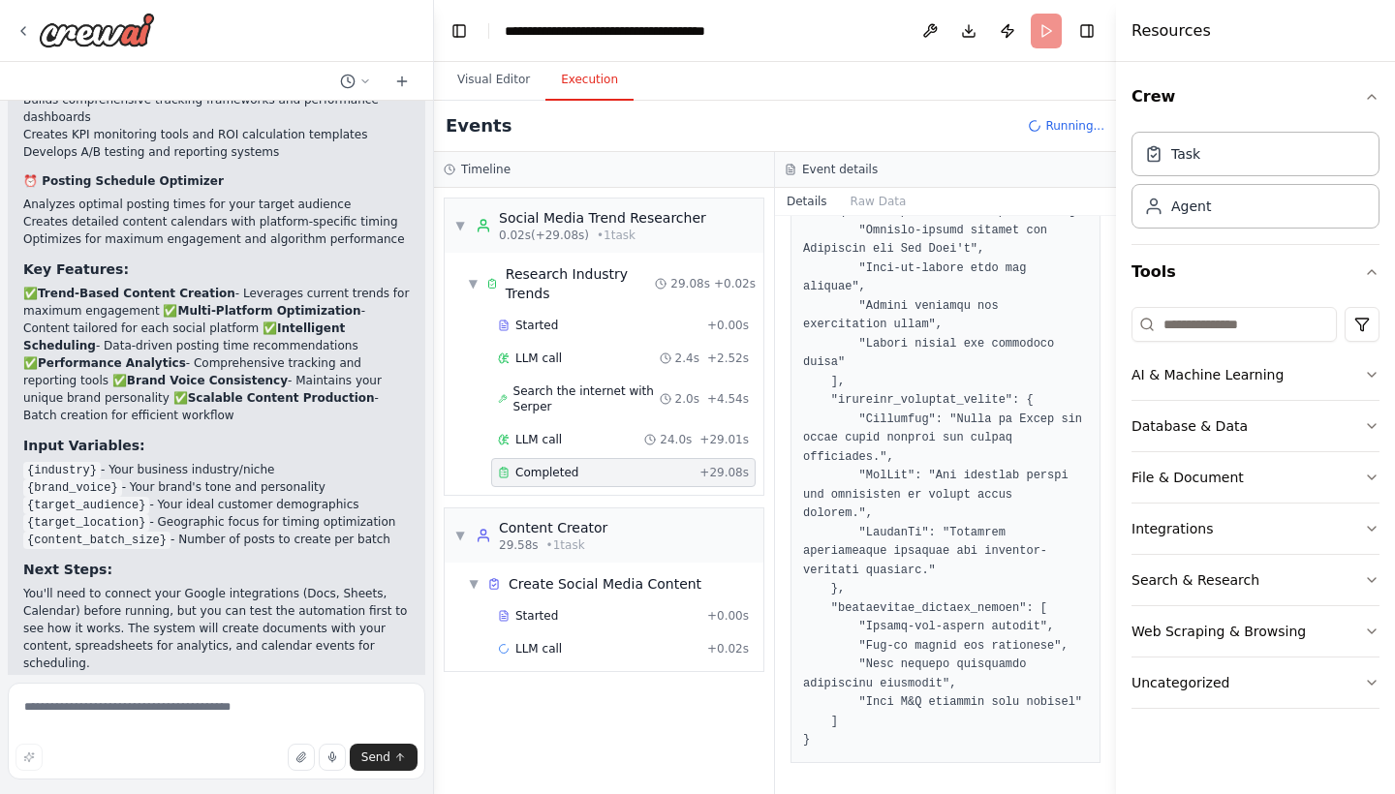
scroll to position [1480, 0]
click at [607, 425] on div "LLM call 24.0s + 29.01s" at bounding box center [623, 439] width 264 height 29
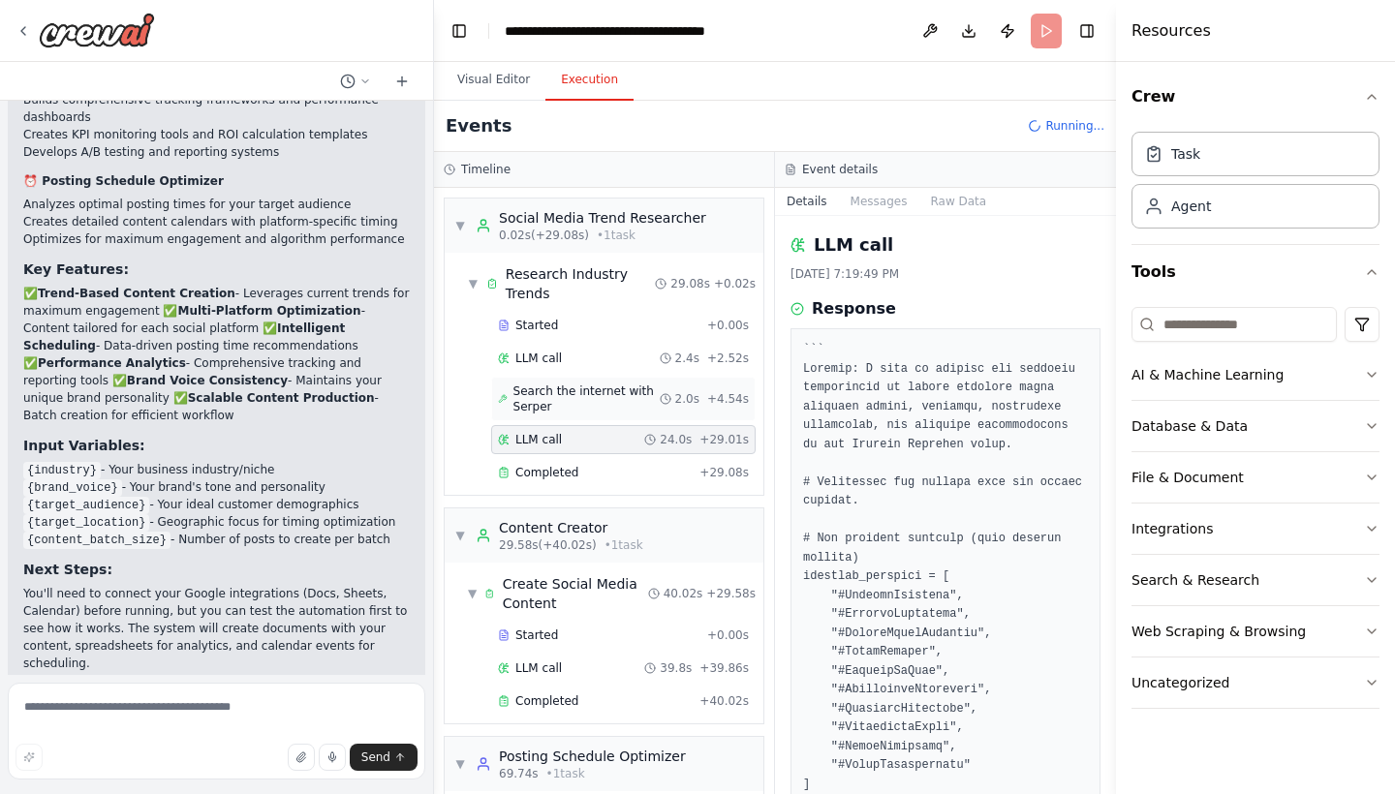
click at [610, 405] on span "Search the internet with Serper" at bounding box center [586, 399] width 146 height 31
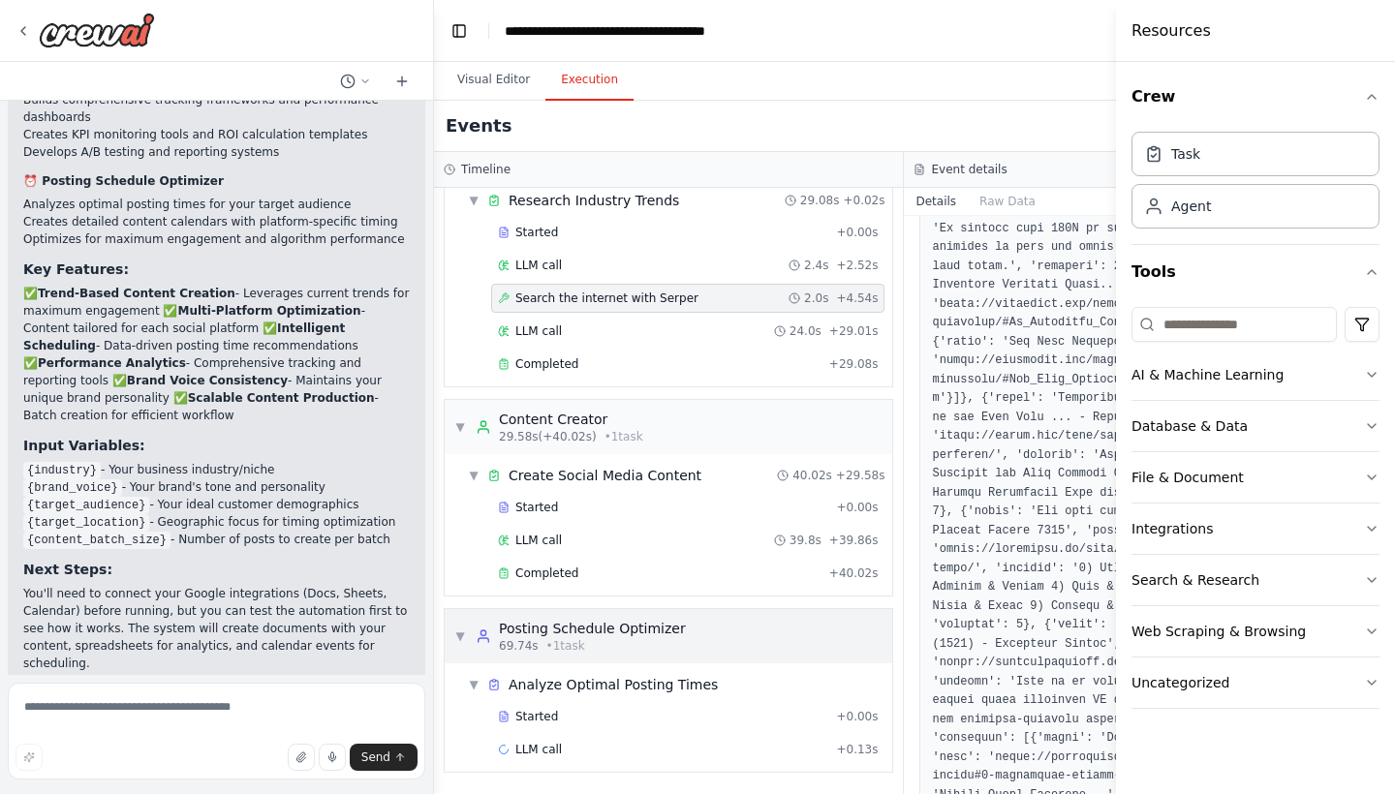
scroll to position [0, 0]
click at [588, 711] on div "Started" at bounding box center [663, 716] width 330 height 15
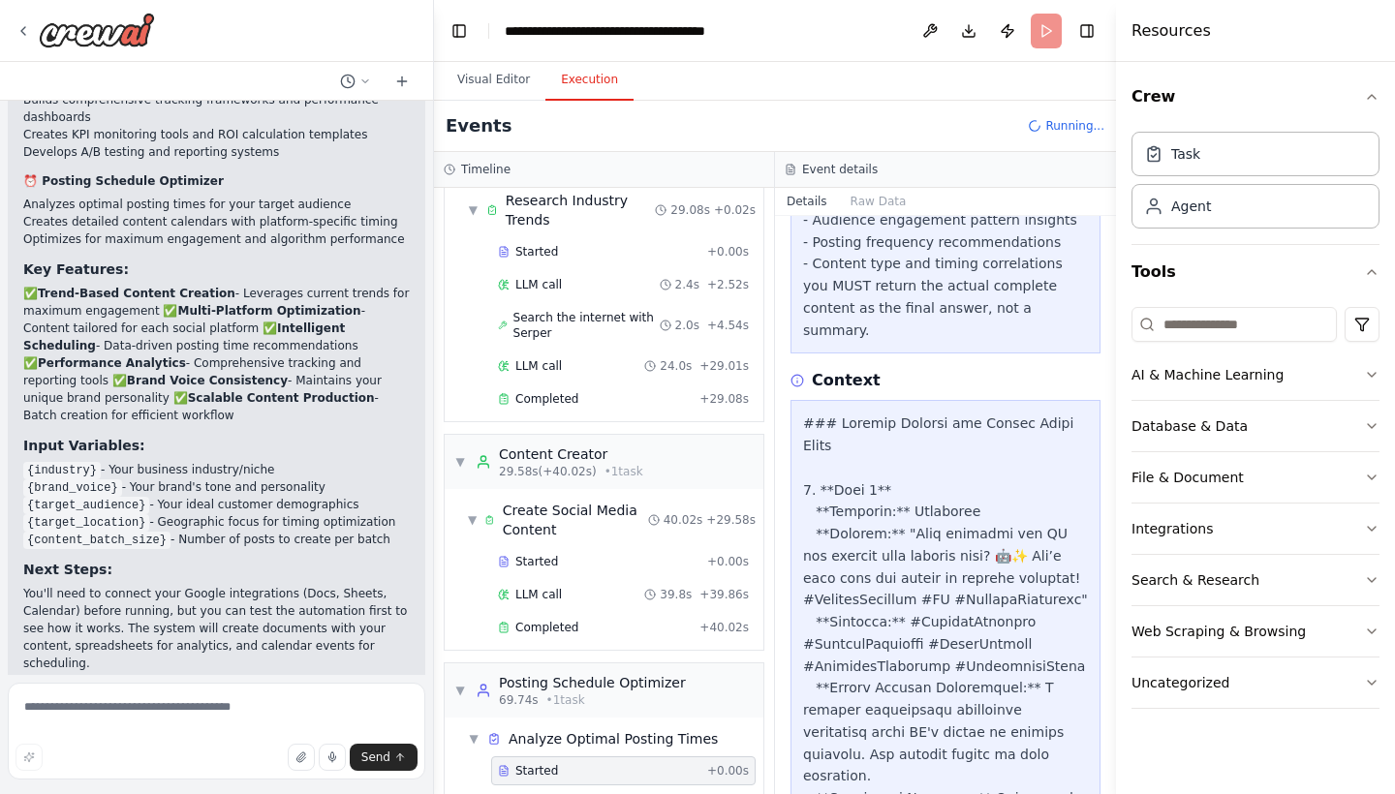
scroll to position [1219, 0]
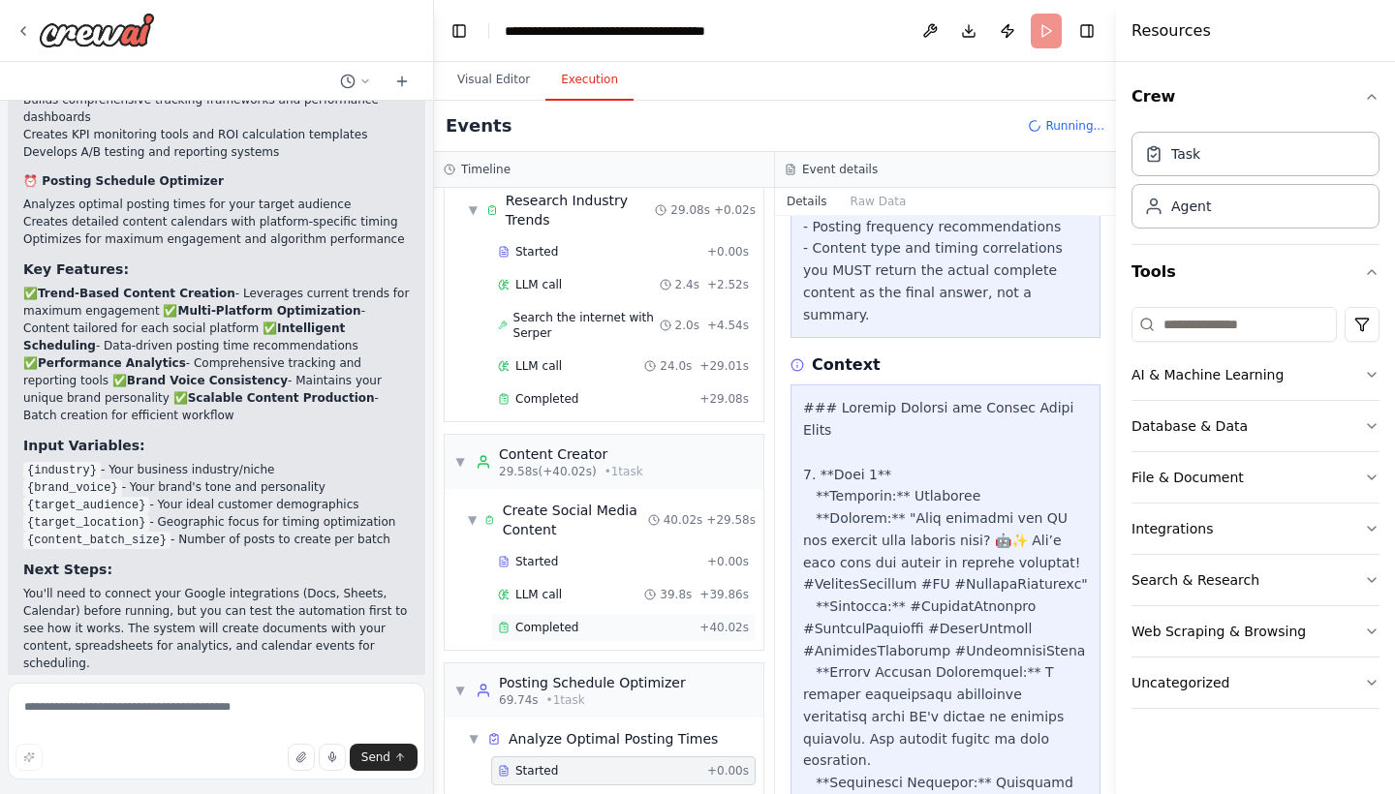
click at [576, 613] on div "Completed + 40.02s" at bounding box center [623, 627] width 264 height 29
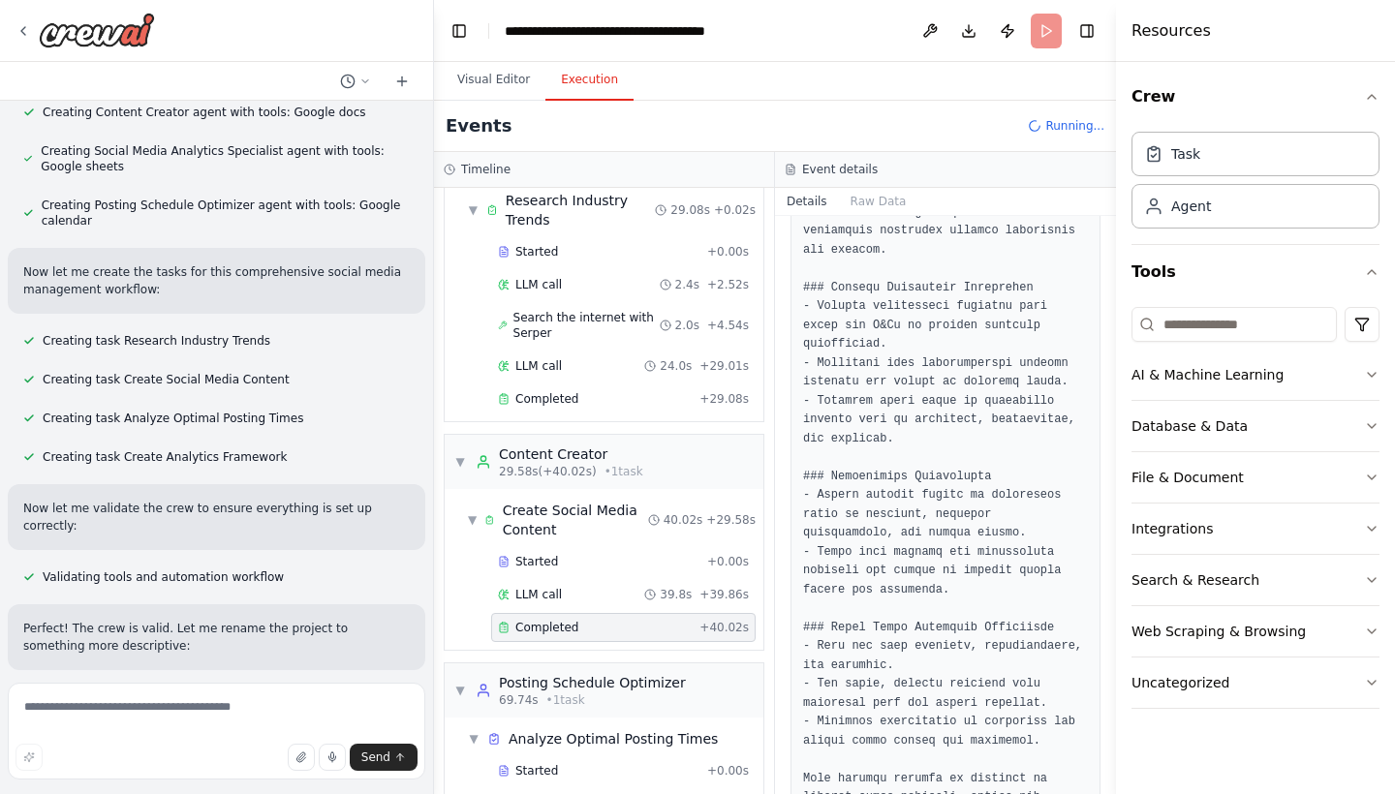
scroll to position [924, 0]
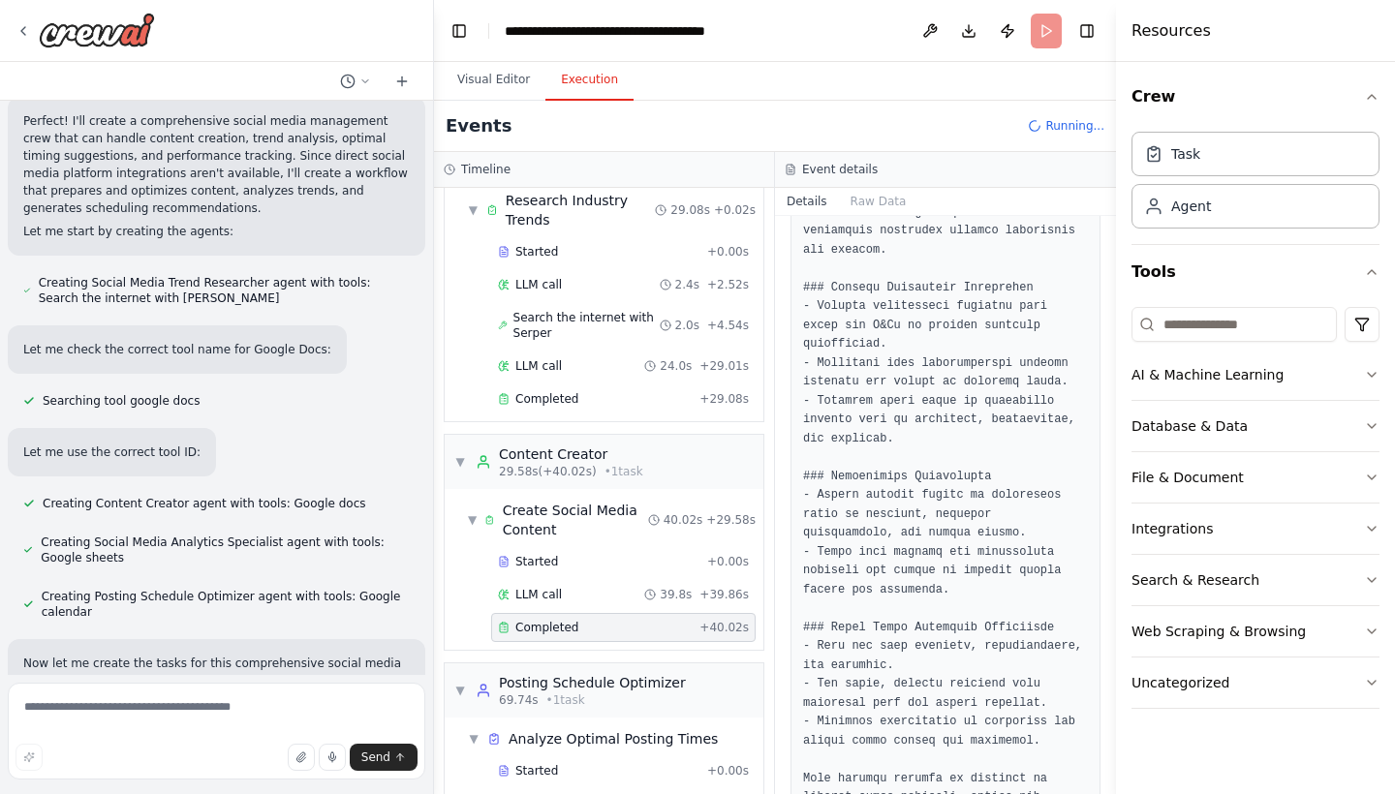
click at [205, 184] on p "Perfect! I'll create a comprehensive social media management crew that can hand…" at bounding box center [216, 164] width 386 height 105
click at [252, 160] on p "Perfect! I'll create a comprehensive social media management crew that can hand…" at bounding box center [216, 164] width 386 height 105
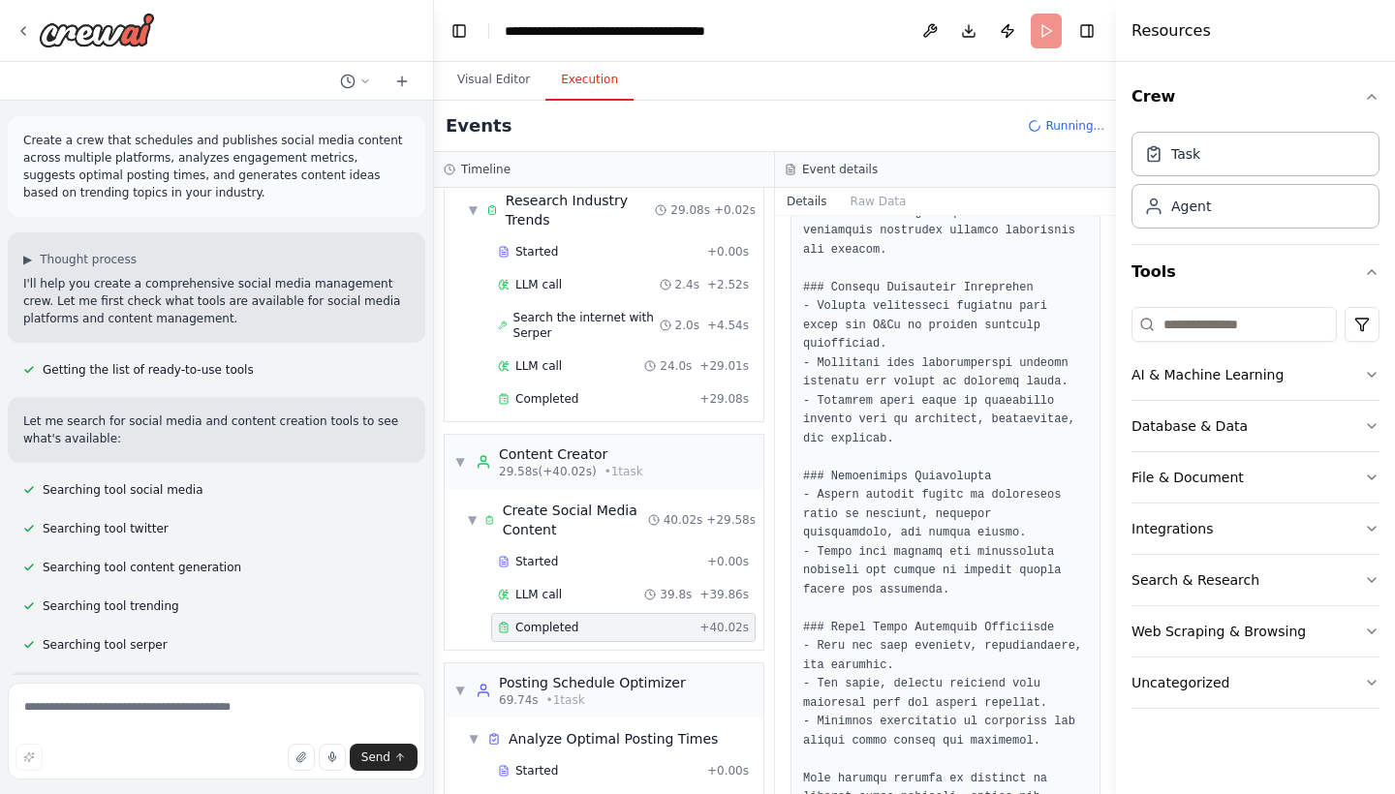
scroll to position [0, 0]
click at [267, 159] on p "Create a crew that schedules and publishes social media content across multiple…" at bounding box center [216, 167] width 386 height 70
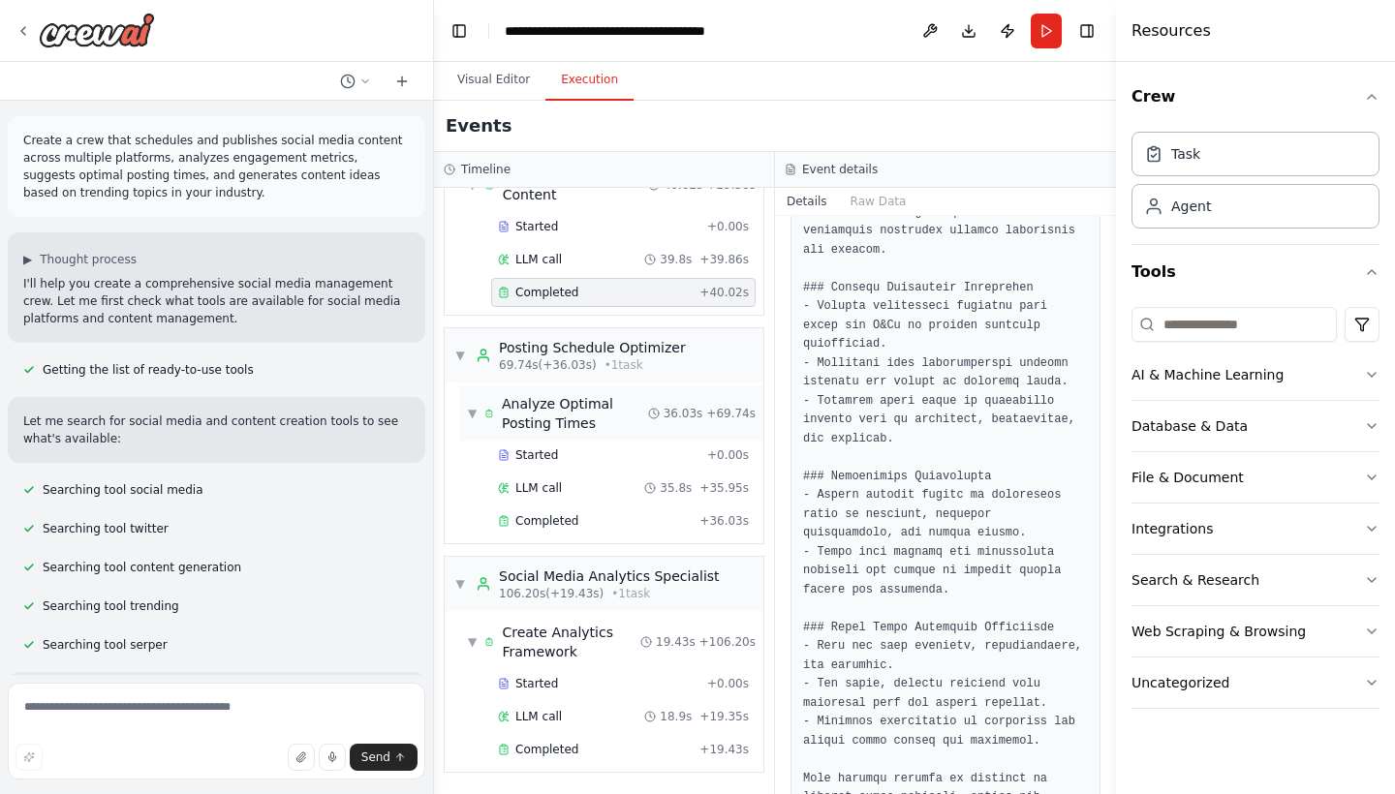
scroll to position [409, 0]
click at [571, 716] on div "LLM call 18.9s + 19.35s" at bounding box center [623, 716] width 251 height 15
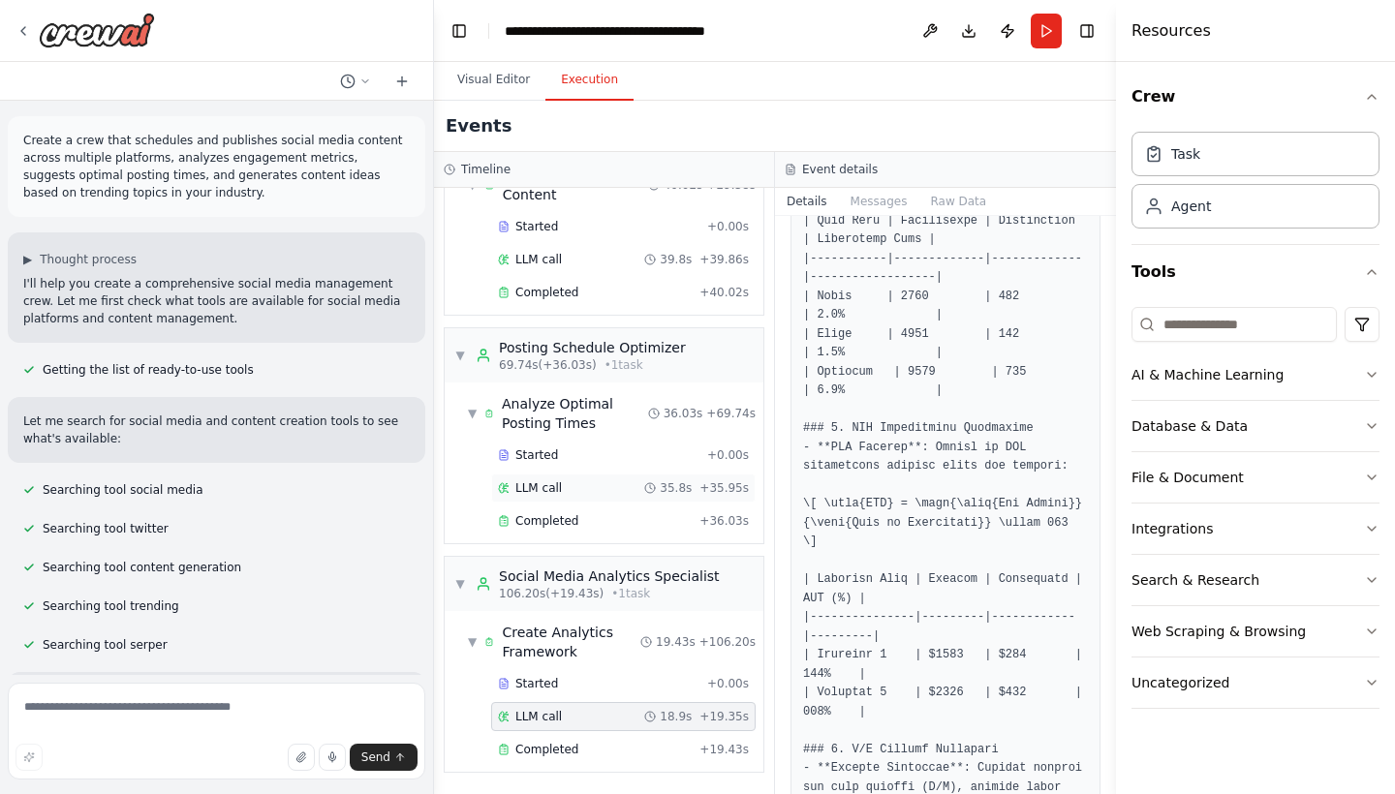
scroll to position [0, 0]
click at [656, 489] on icon at bounding box center [650, 488] width 12 height 12
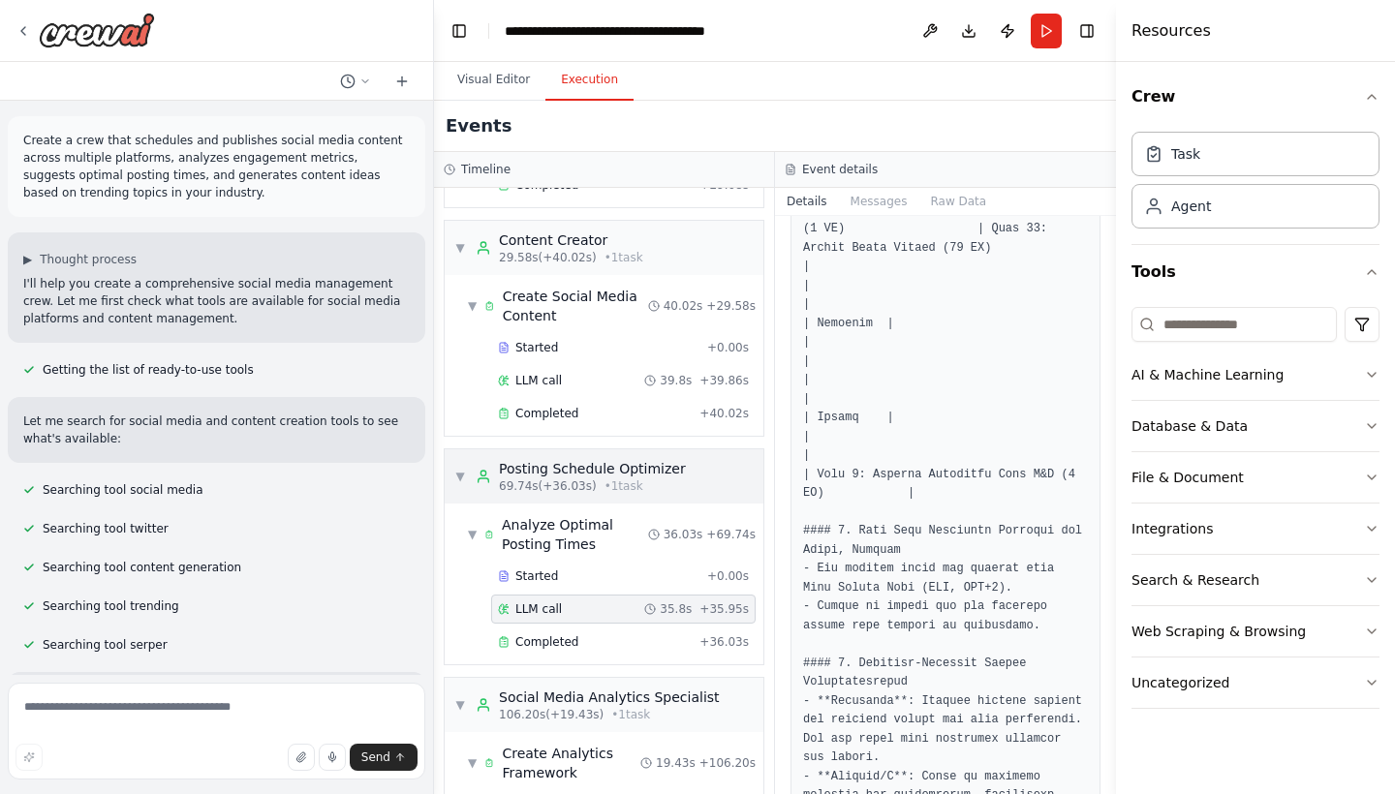
scroll to position [286, 0]
click at [577, 381] on div "LLM call 39.8s + 39.86s" at bounding box center [623, 382] width 251 height 15
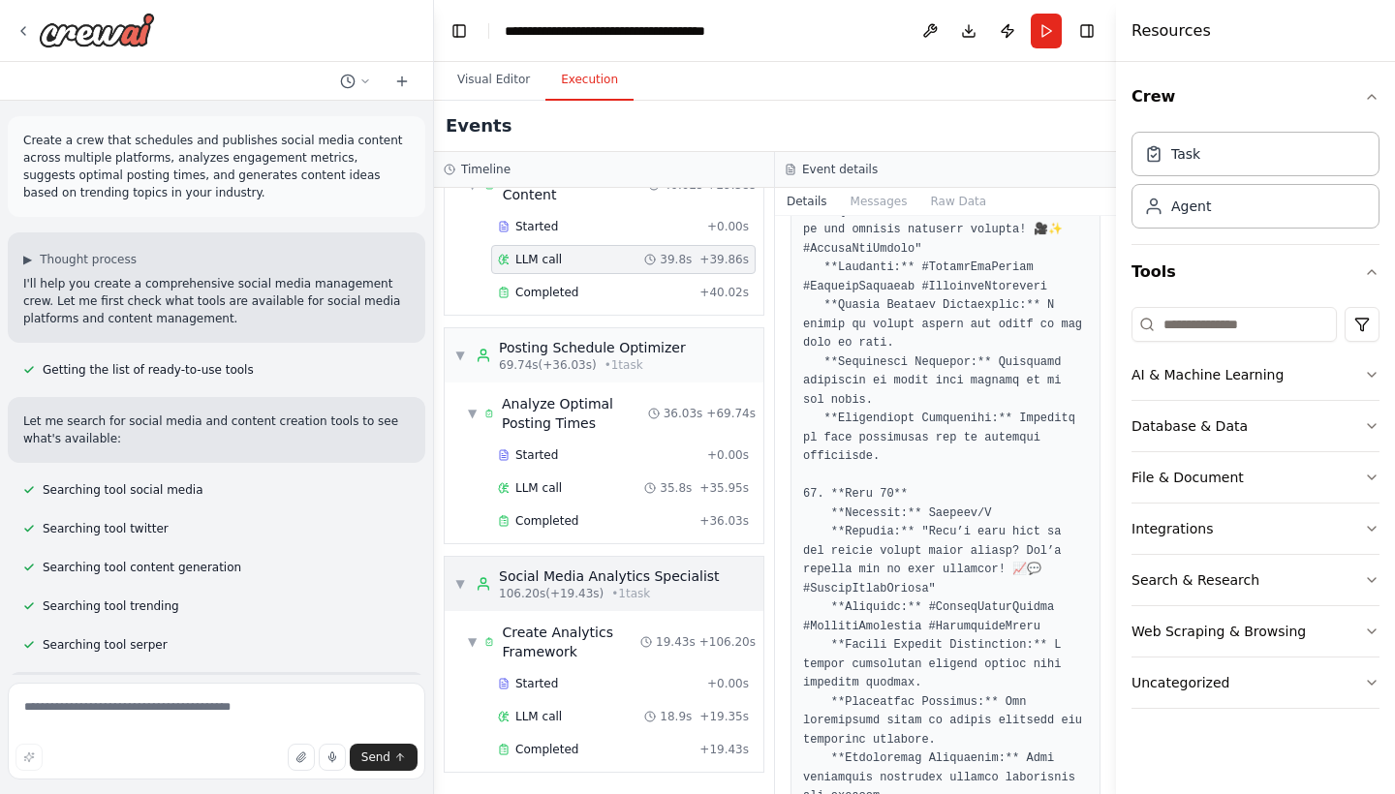
scroll to position [409, 0]
click at [676, 751] on div "Completed" at bounding box center [595, 749] width 194 height 15
